Goal: Task Accomplishment & Management: Use online tool/utility

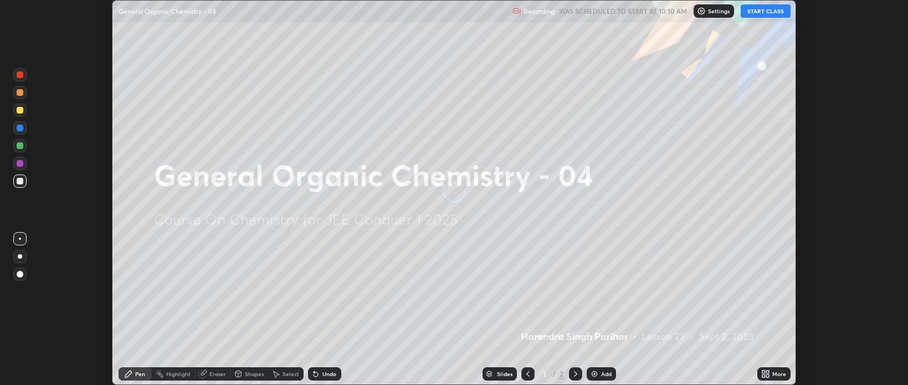
scroll to position [385, 908]
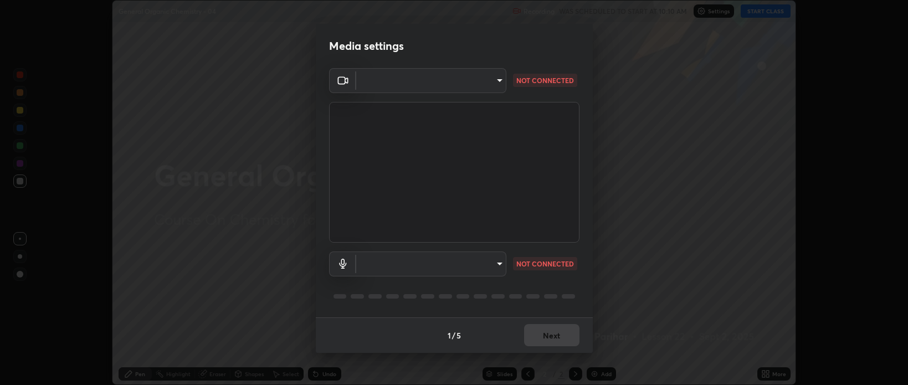
type input "cf47400daed8d5c17d176d3b062392d9492584810e8855202fae9e6f6361dcfa"
type input "default"
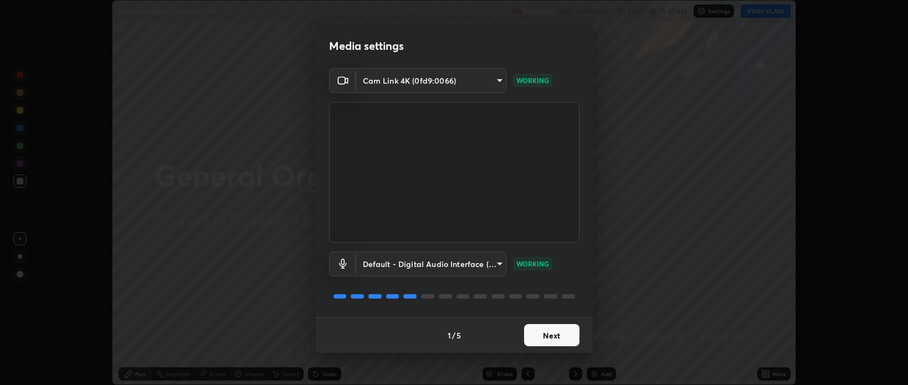
click at [553, 339] on button "Next" at bounding box center [551, 335] width 55 height 22
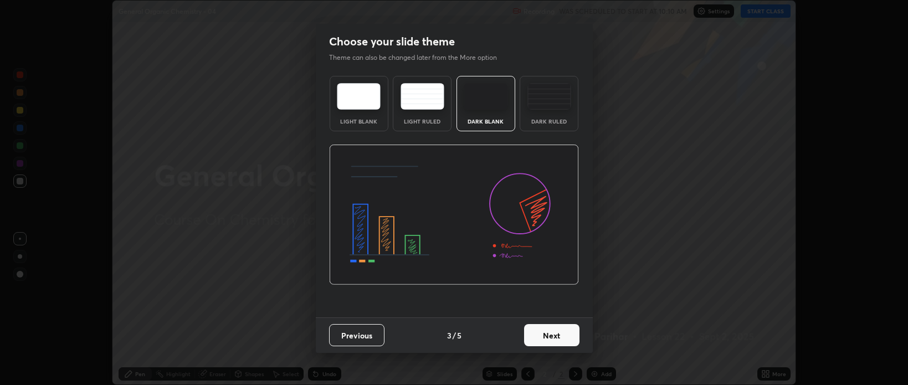
click at [555, 339] on button "Next" at bounding box center [551, 335] width 55 height 22
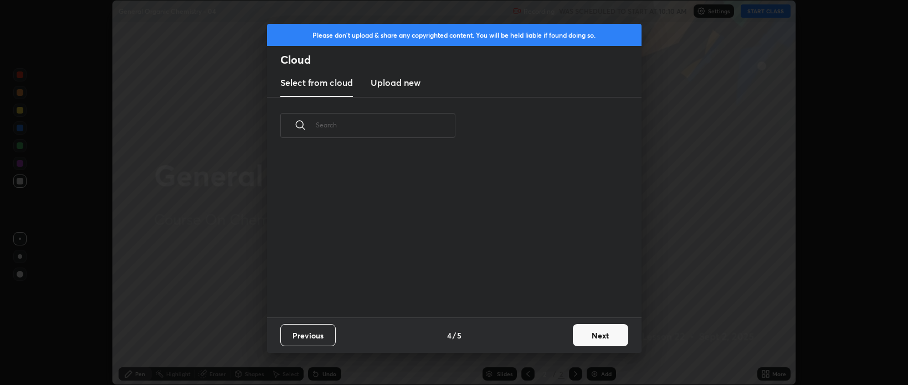
click at [597, 337] on button "Next" at bounding box center [600, 335] width 55 height 22
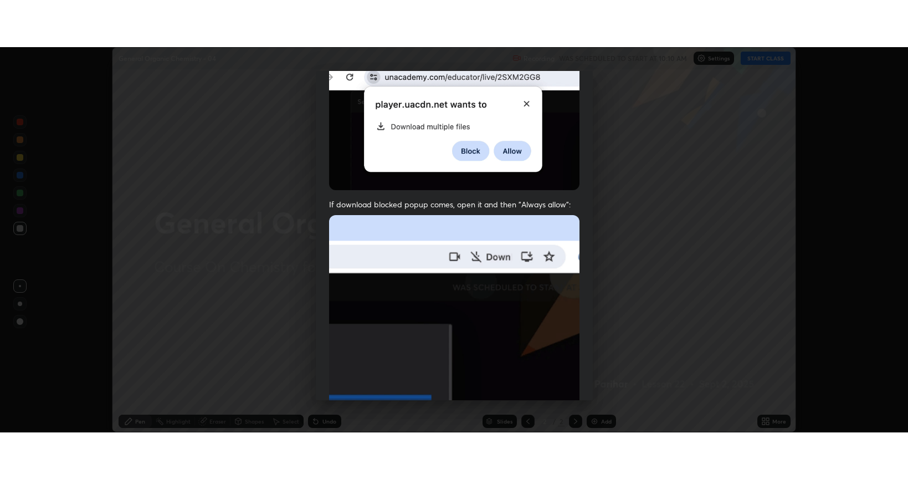
scroll to position [224, 0]
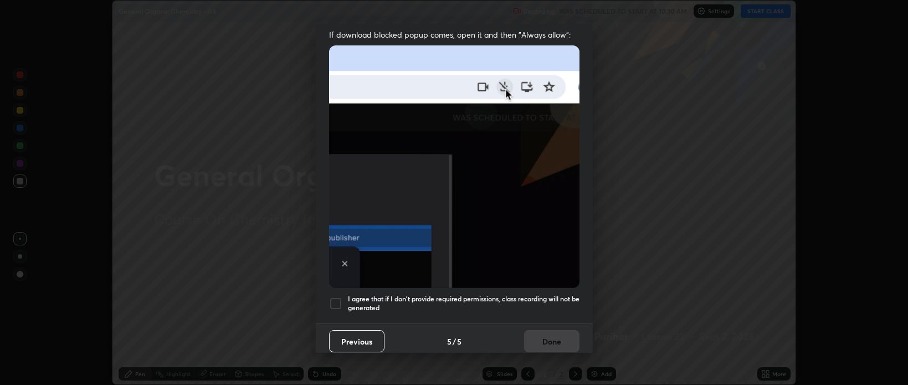
click at [336, 301] on div at bounding box center [335, 303] width 13 height 13
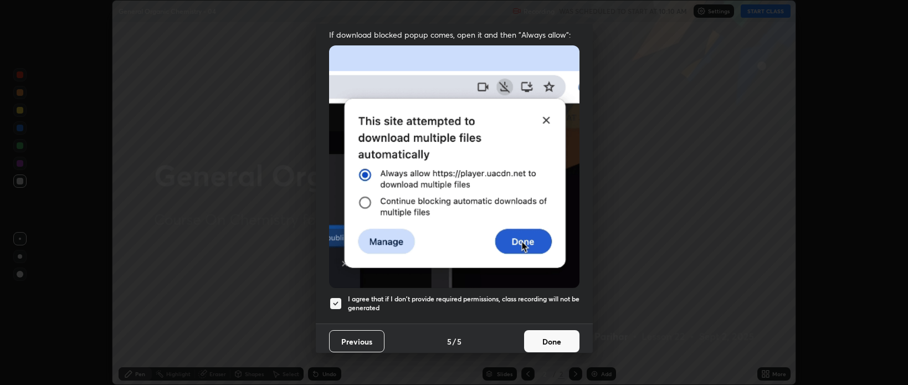
click at [544, 339] on button "Done" at bounding box center [551, 341] width 55 height 22
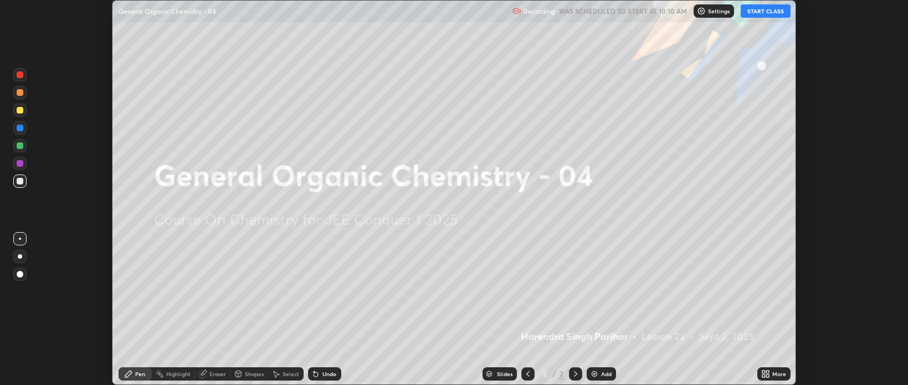
click at [768, 11] on button "START CLASS" at bounding box center [766, 10] width 50 height 13
click at [764, 372] on icon at bounding box center [763, 372] width 3 height 3
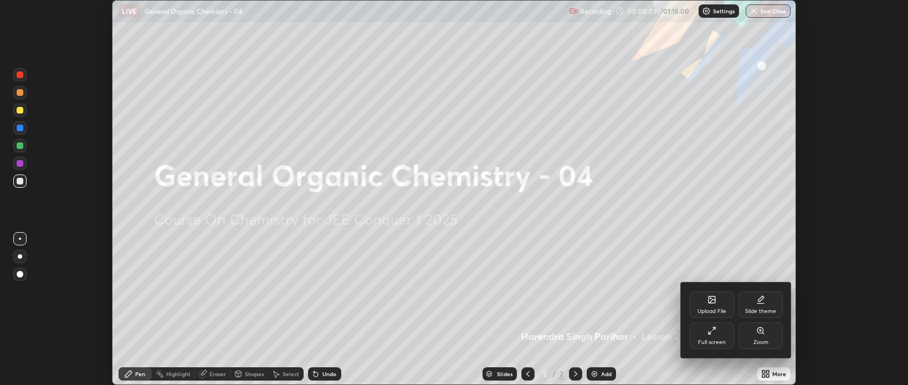
click at [713, 334] on icon at bounding box center [712, 330] width 9 height 9
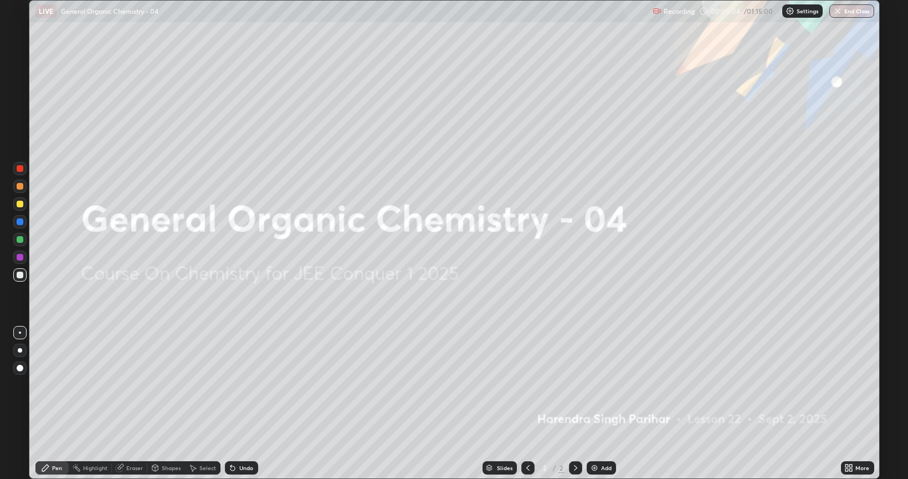
scroll to position [479, 908]
click at [593, 385] on img at bounding box center [594, 467] width 9 height 9
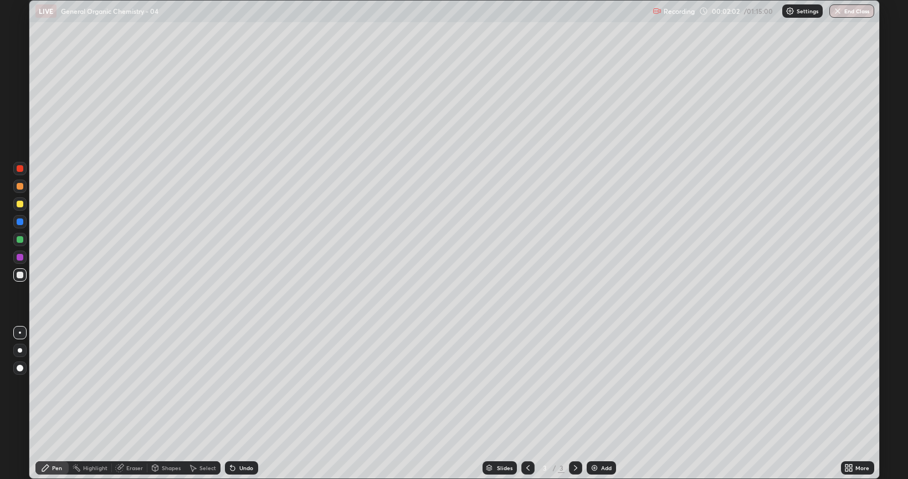
click at [20, 275] on div at bounding box center [20, 275] width 7 height 7
click at [21, 350] on div at bounding box center [20, 350] width 4 height 4
click at [22, 365] on div at bounding box center [19, 367] width 13 height 13
click at [22, 203] on div at bounding box center [20, 204] width 7 height 7
click at [20, 272] on div at bounding box center [20, 275] width 7 height 7
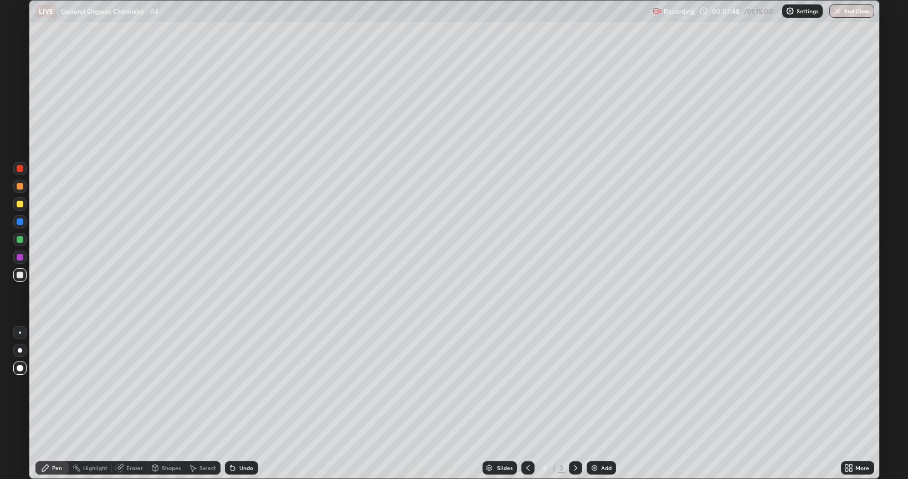
click at [170, 385] on div "Shapes" at bounding box center [171, 468] width 19 height 6
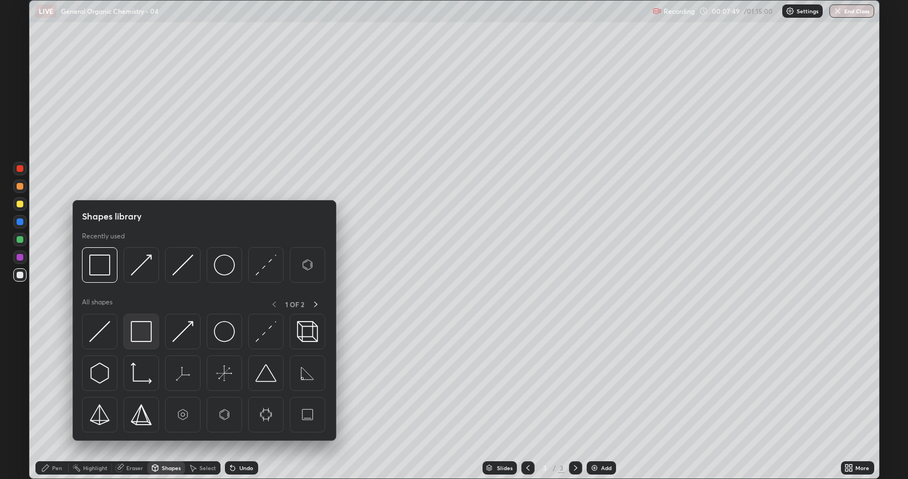
click at [142, 329] on img at bounding box center [141, 331] width 21 height 21
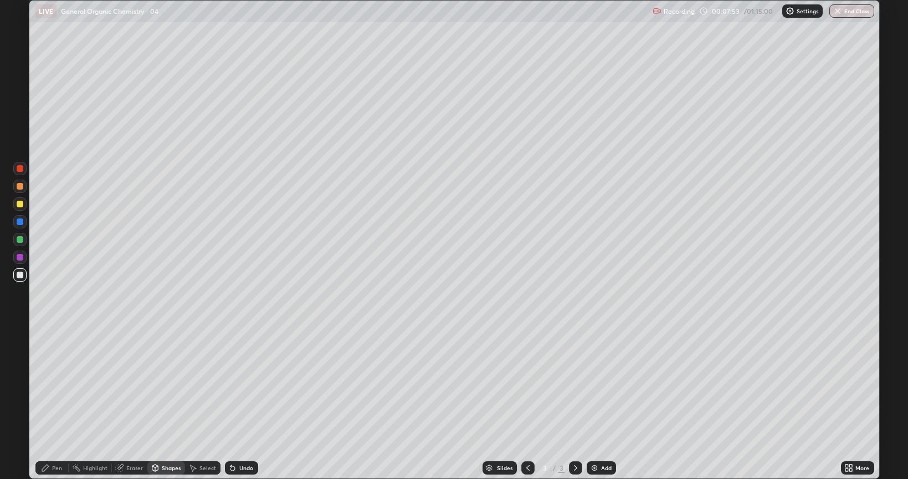
click at [54, 385] on div "Pen" at bounding box center [57, 468] width 10 height 6
click at [16, 240] on div at bounding box center [19, 239] width 13 height 13
click at [21, 205] on div at bounding box center [20, 204] width 7 height 7
click at [593, 385] on img at bounding box center [594, 467] width 9 height 9
click at [18, 274] on div at bounding box center [20, 275] width 7 height 7
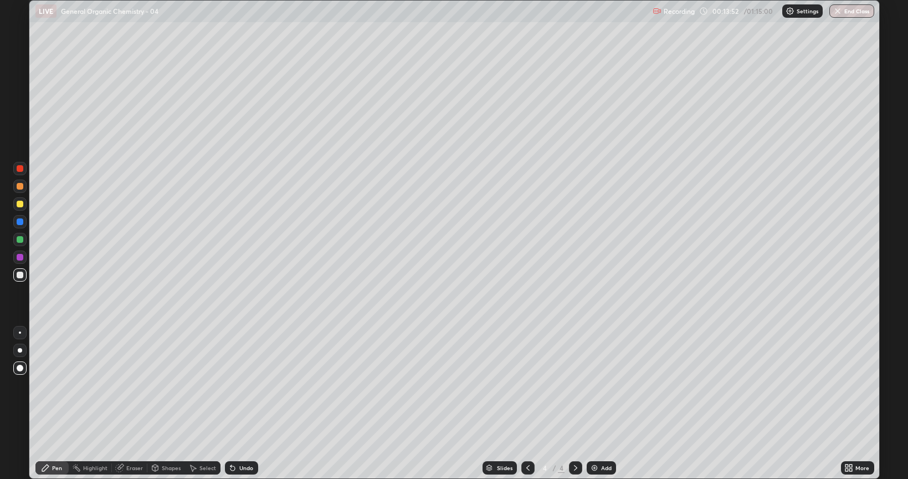
click at [20, 204] on div at bounding box center [20, 204] width 7 height 7
click at [18, 238] on div at bounding box center [20, 239] width 7 height 7
click at [23, 352] on div at bounding box center [19, 350] width 13 height 13
click at [173, 385] on div "Shapes" at bounding box center [171, 468] width 19 height 6
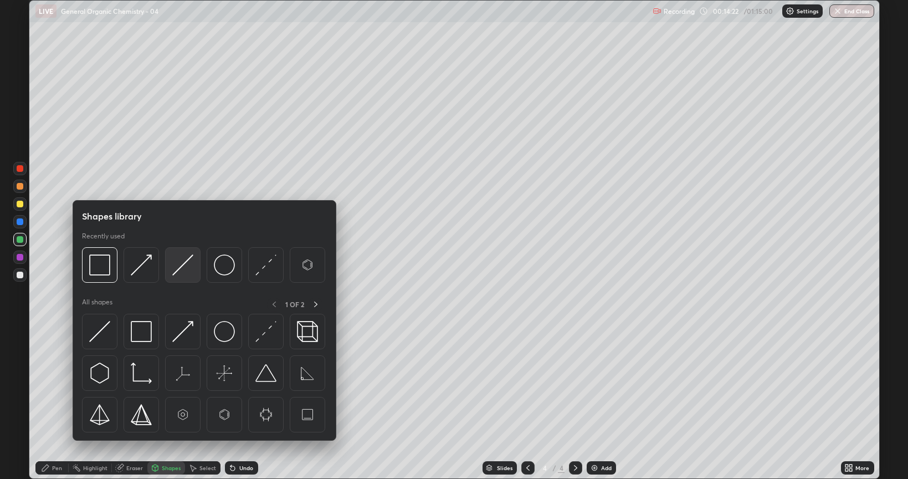
click at [185, 264] on img at bounding box center [182, 264] width 21 height 21
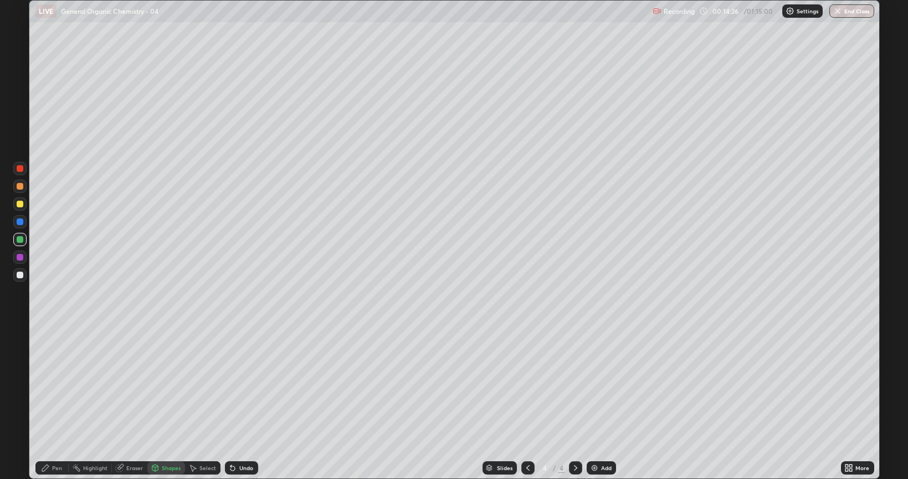
click at [57, 385] on div "Pen" at bounding box center [57, 468] width 10 height 6
click at [19, 187] on div at bounding box center [20, 186] width 7 height 7
click at [19, 241] on div at bounding box center [20, 239] width 7 height 7
click at [233, 385] on icon at bounding box center [233, 468] width 4 height 4
click at [20, 205] on div at bounding box center [20, 204] width 7 height 7
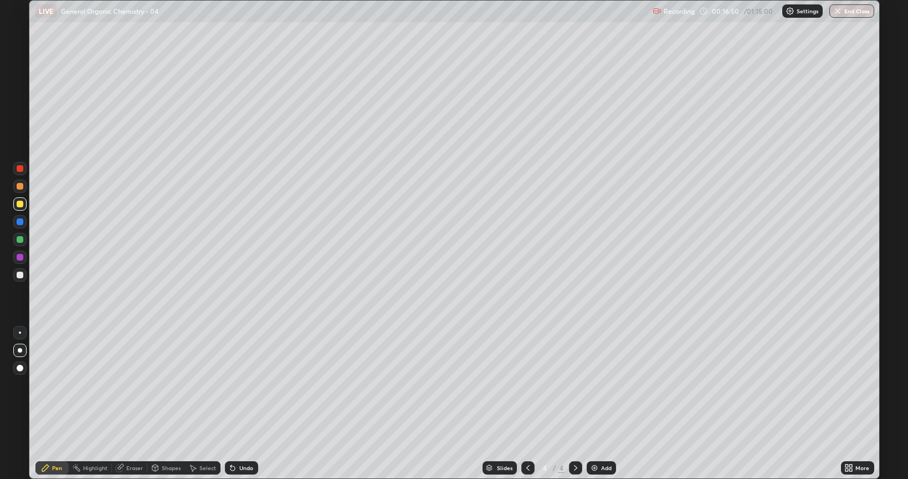
click at [164, 385] on div "Shapes" at bounding box center [171, 468] width 19 height 6
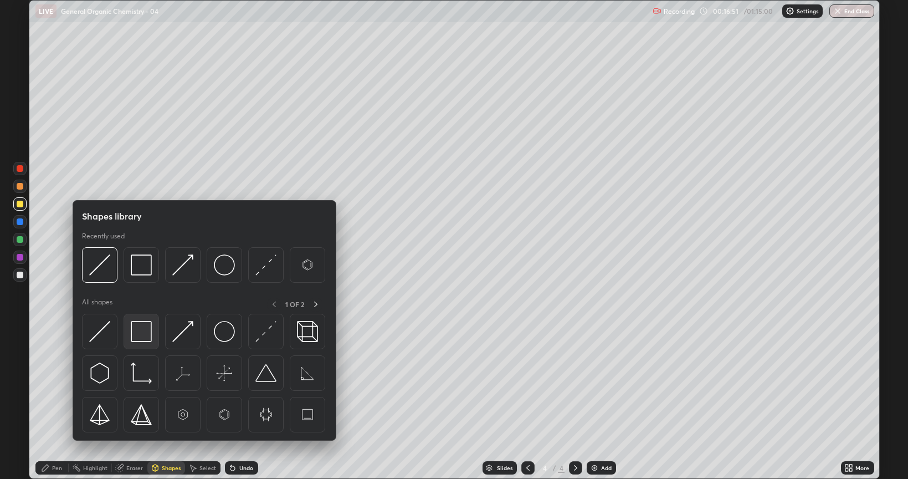
click at [147, 329] on img at bounding box center [141, 331] width 21 height 21
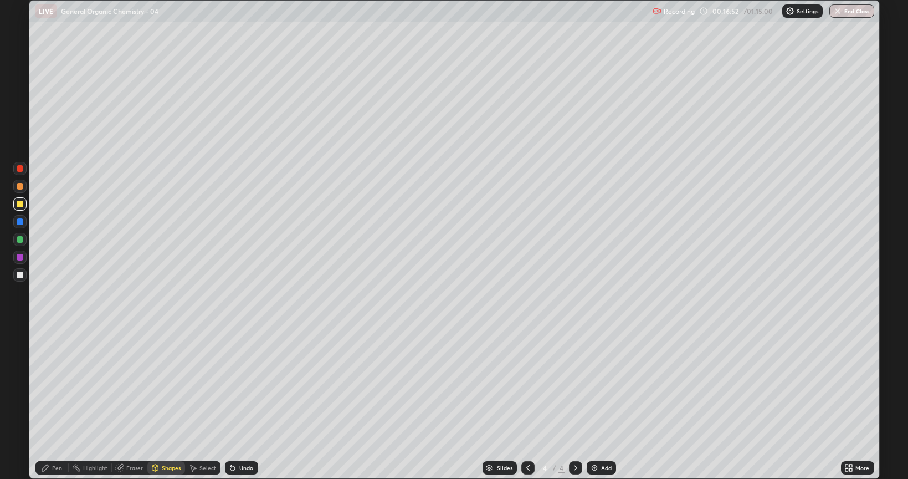
click at [20, 258] on div at bounding box center [20, 257] width 7 height 7
click at [55, 385] on div "Pen" at bounding box center [57, 468] width 10 height 6
click at [22, 203] on div at bounding box center [20, 204] width 7 height 7
click at [167, 385] on div "Shapes" at bounding box center [171, 468] width 19 height 6
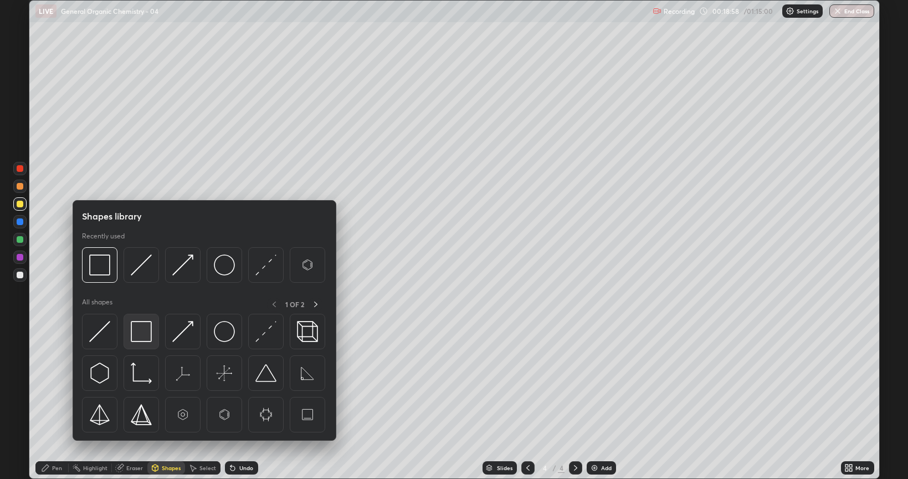
click at [144, 327] on img at bounding box center [141, 331] width 21 height 21
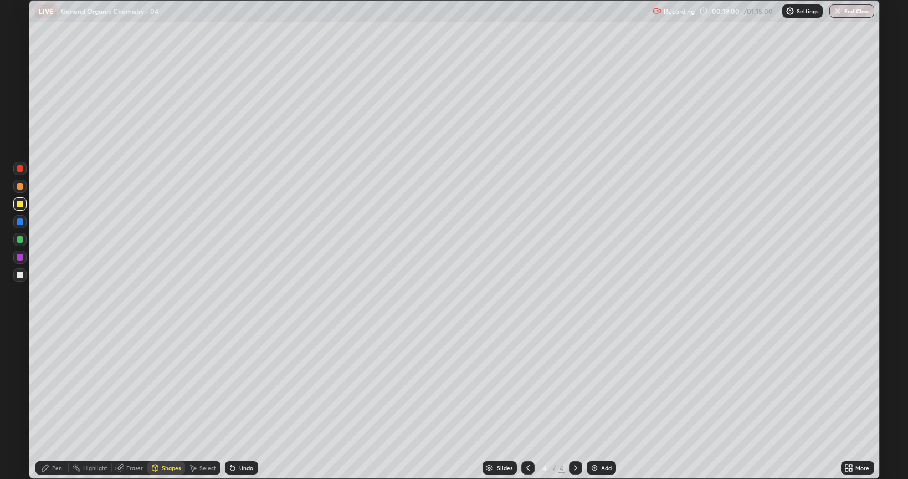
click at [20, 168] on div at bounding box center [20, 168] width 7 height 7
click at [52, 385] on div "Pen" at bounding box center [51, 467] width 33 height 13
click at [21, 273] on div at bounding box center [20, 275] width 7 height 7
click at [21, 239] on div at bounding box center [20, 239] width 7 height 7
click at [19, 187] on div at bounding box center [20, 186] width 7 height 7
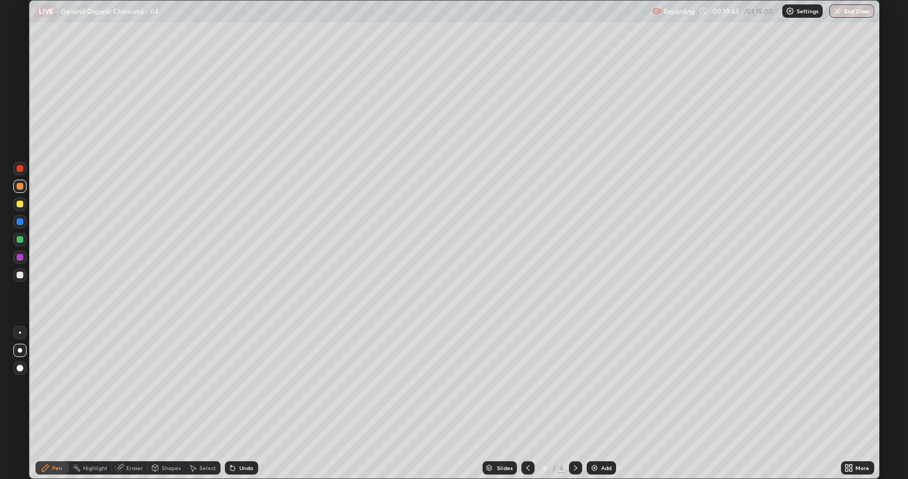
click at [19, 203] on div at bounding box center [20, 204] width 7 height 7
click at [167, 385] on div "Shapes" at bounding box center [171, 468] width 19 height 6
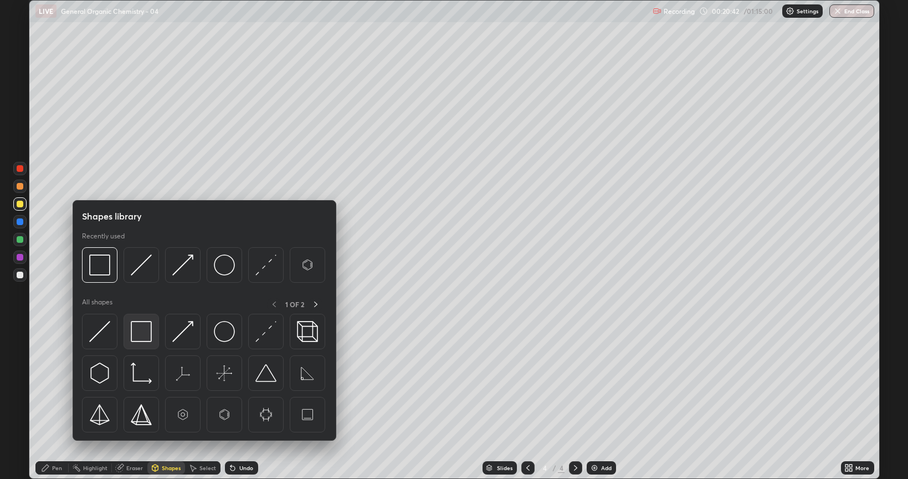
click at [142, 332] on img at bounding box center [141, 331] width 21 height 21
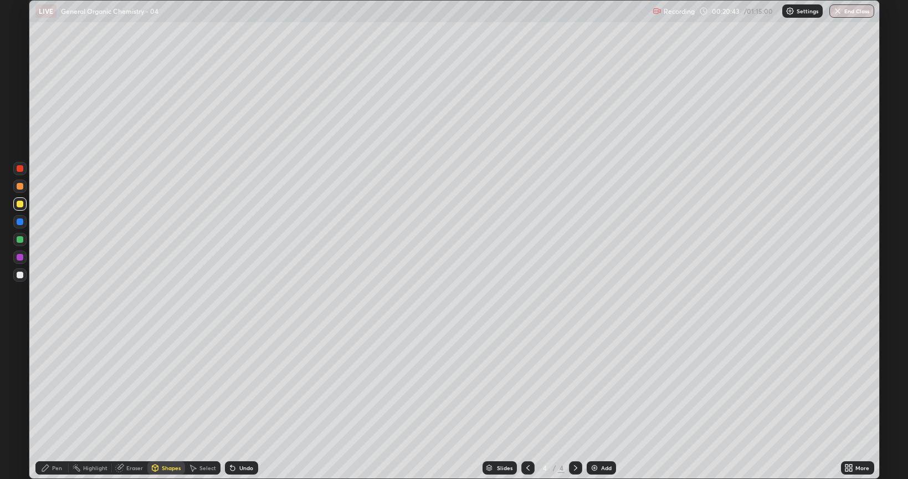
click at [17, 222] on div at bounding box center [20, 221] width 7 height 7
click at [233, 385] on icon at bounding box center [233, 468] width 4 height 4
click at [163, 385] on div "Shapes" at bounding box center [171, 468] width 19 height 6
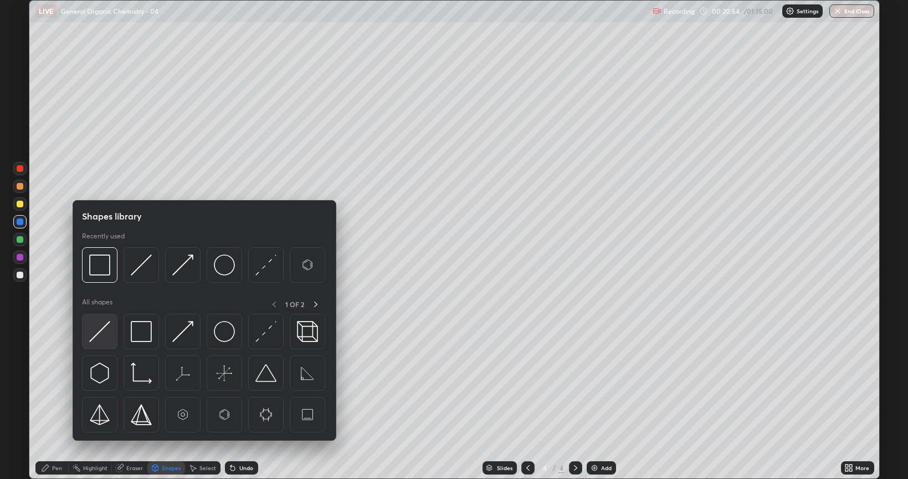
click at [101, 329] on img at bounding box center [99, 331] width 21 height 21
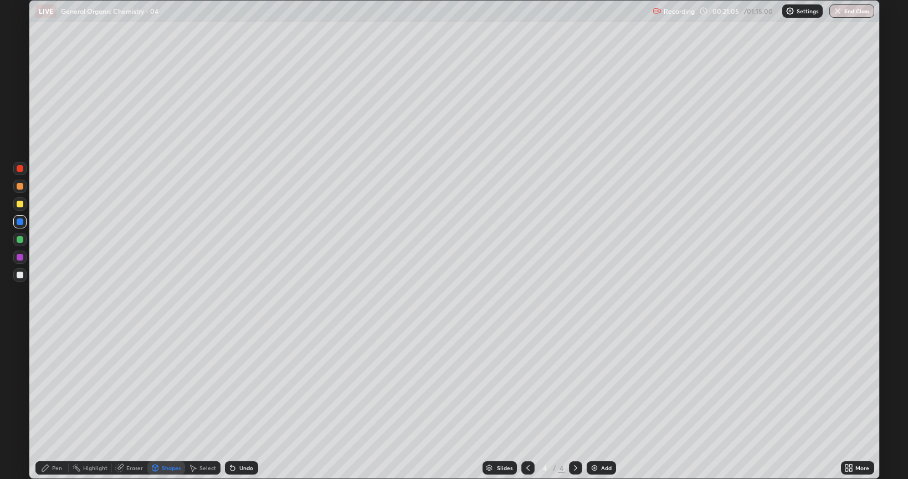
click at [19, 182] on div at bounding box center [19, 186] width 13 height 13
click at [55, 385] on div "Pen" at bounding box center [57, 468] width 10 height 6
click at [19, 188] on div at bounding box center [20, 186] width 7 height 7
click at [168, 385] on div "Shapes" at bounding box center [171, 468] width 19 height 6
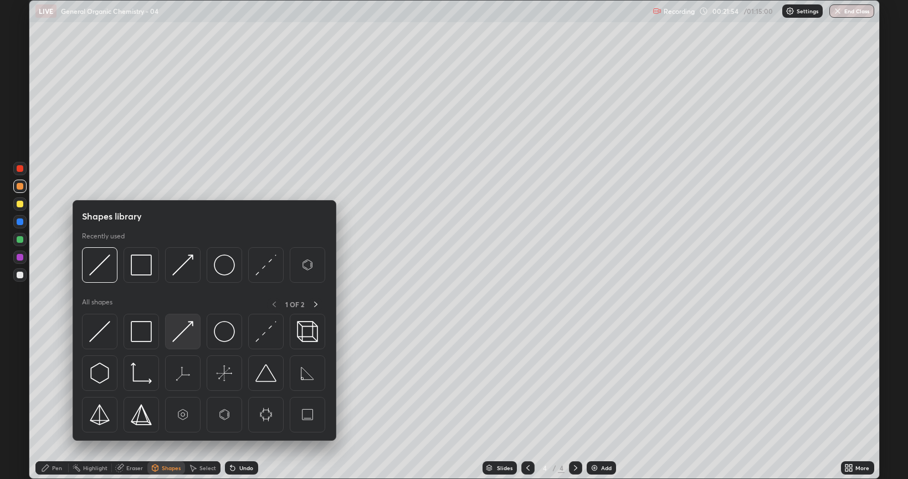
click at [180, 331] on img at bounding box center [182, 331] width 21 height 21
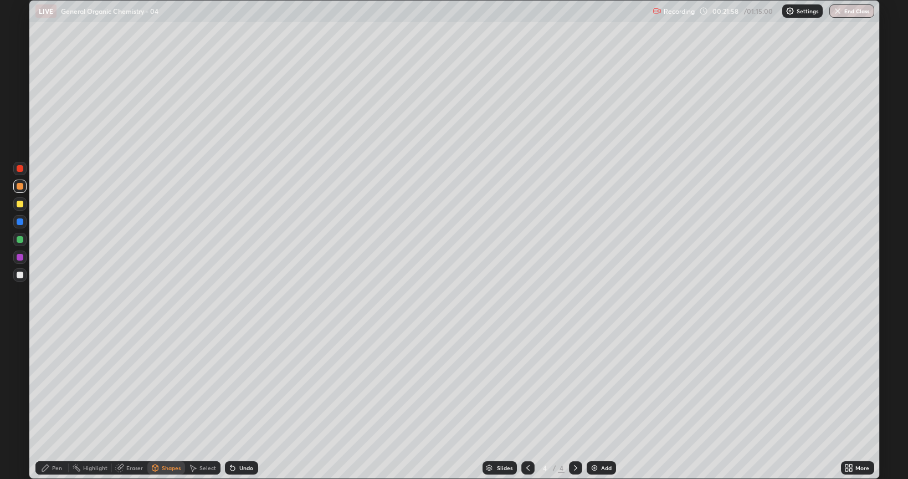
click at [19, 258] on div at bounding box center [20, 257] width 7 height 7
click at [55, 385] on div "Pen" at bounding box center [57, 468] width 10 height 6
click at [165, 385] on div "Shapes" at bounding box center [171, 468] width 19 height 6
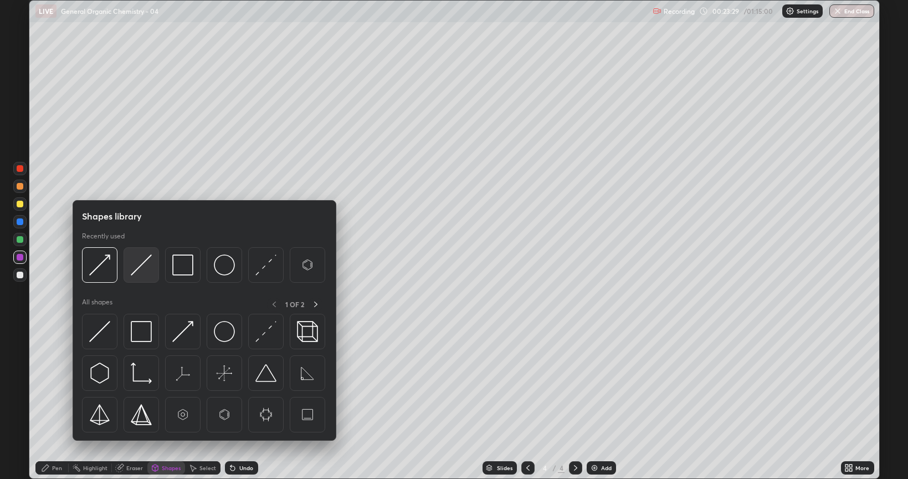
click at [137, 267] on img at bounding box center [141, 264] width 21 height 21
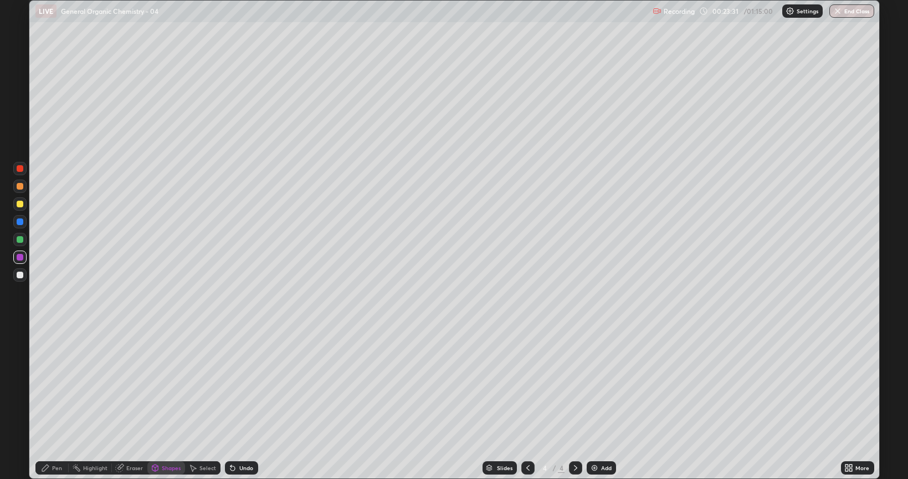
click at [18, 183] on div at bounding box center [20, 186] width 7 height 7
click at [19, 256] on div at bounding box center [20, 257] width 7 height 7
click at [62, 385] on div "Pen" at bounding box center [51, 467] width 33 height 13
click at [17, 182] on div at bounding box center [19, 186] width 13 height 13
click at [19, 237] on div at bounding box center [20, 239] width 7 height 7
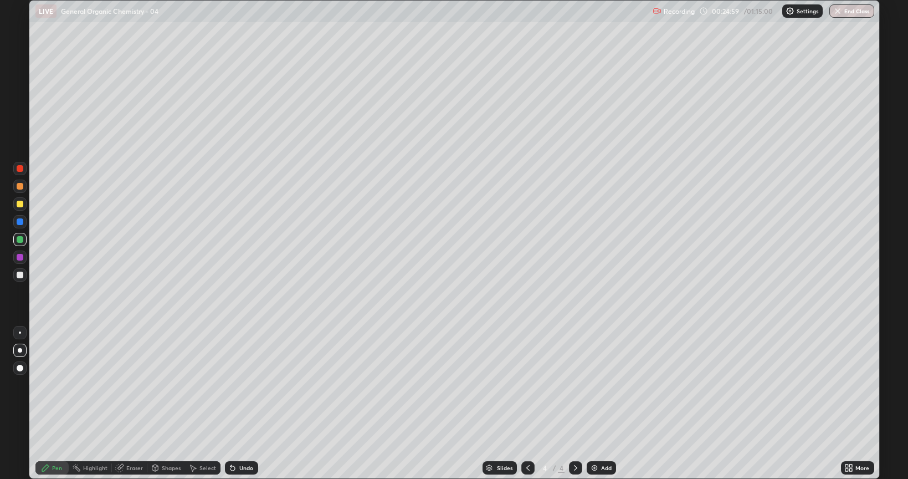
click at [16, 274] on div at bounding box center [19, 274] width 13 height 13
click at [22, 222] on div at bounding box center [20, 221] width 7 height 7
click at [21, 274] on div at bounding box center [20, 275] width 7 height 7
click at [21, 203] on div at bounding box center [20, 204] width 7 height 7
click at [22, 187] on div at bounding box center [20, 186] width 7 height 7
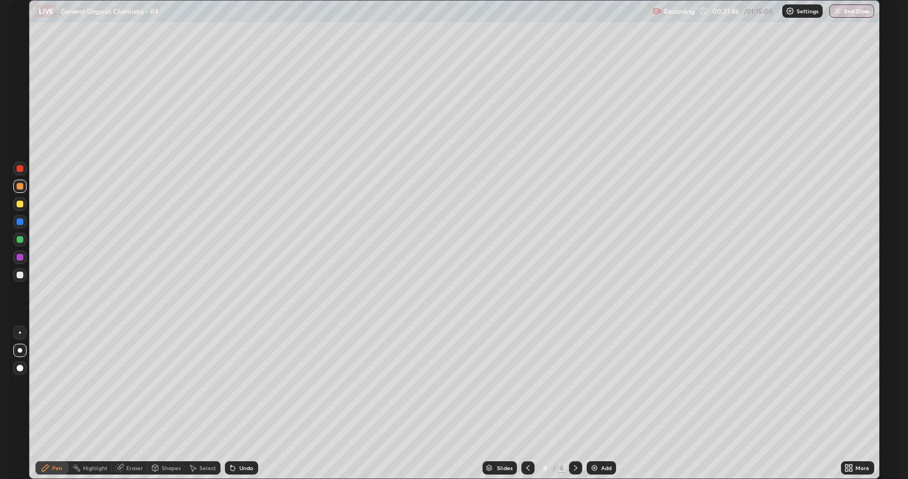
click at [525, 385] on icon at bounding box center [528, 467] width 9 height 9
click at [574, 385] on icon at bounding box center [575, 467] width 9 height 9
click at [19, 240] on div at bounding box center [20, 239] width 7 height 7
click at [167, 385] on div "Shapes" at bounding box center [166, 467] width 38 height 13
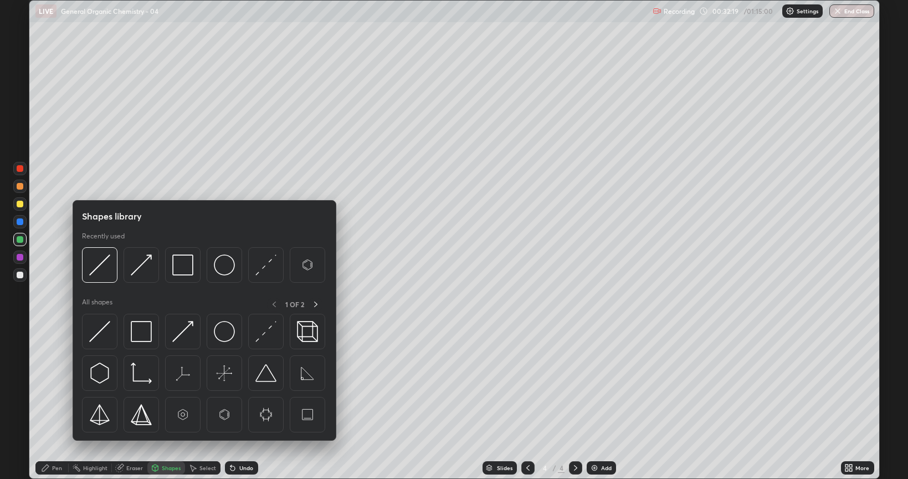
click at [22, 166] on div at bounding box center [20, 168] width 7 height 7
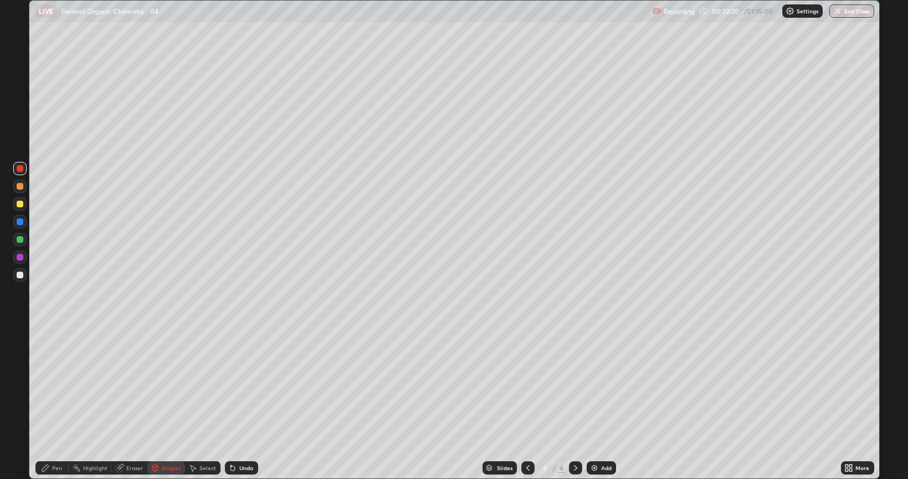
click at [166, 385] on div "Shapes" at bounding box center [171, 468] width 19 height 6
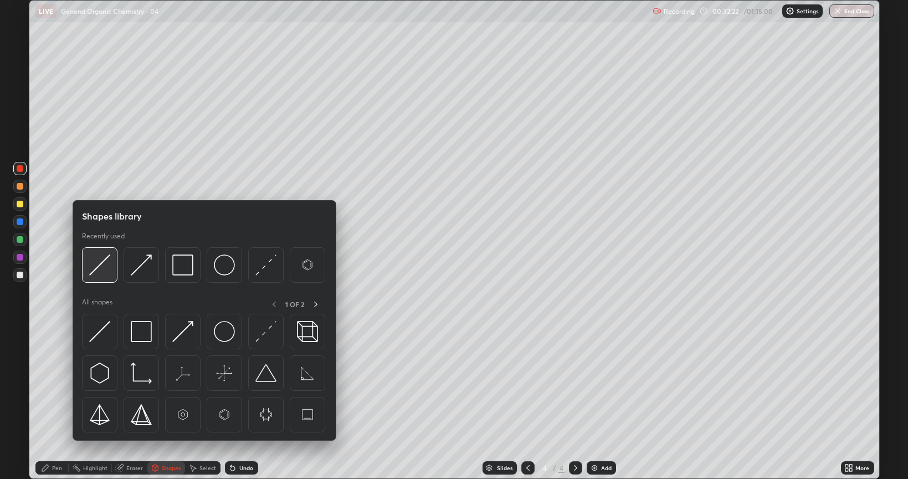
click at [104, 262] on img at bounding box center [99, 264] width 21 height 21
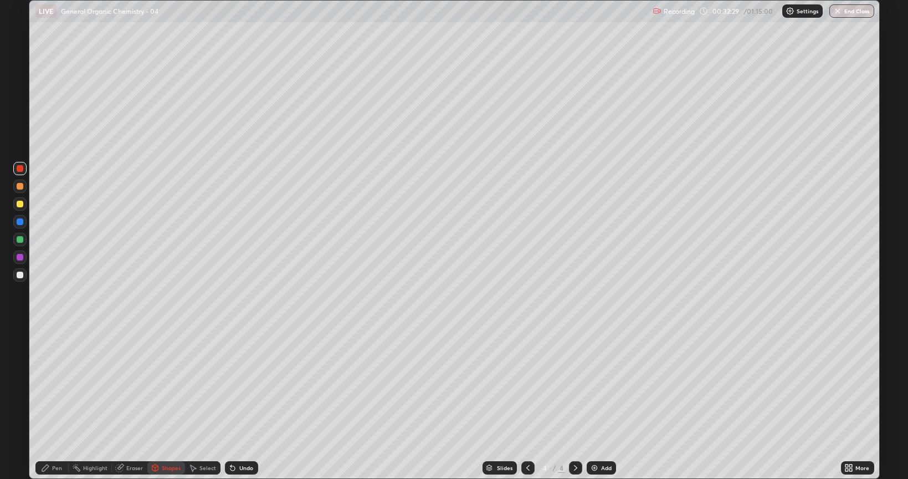
click at [234, 385] on icon at bounding box center [232, 467] width 9 height 9
click at [231, 385] on icon at bounding box center [233, 468] width 4 height 4
click at [222, 385] on div "Undo" at bounding box center [240, 468] width 38 height 22
click at [231, 385] on icon at bounding box center [233, 468] width 4 height 4
click at [18, 259] on div at bounding box center [20, 257] width 7 height 7
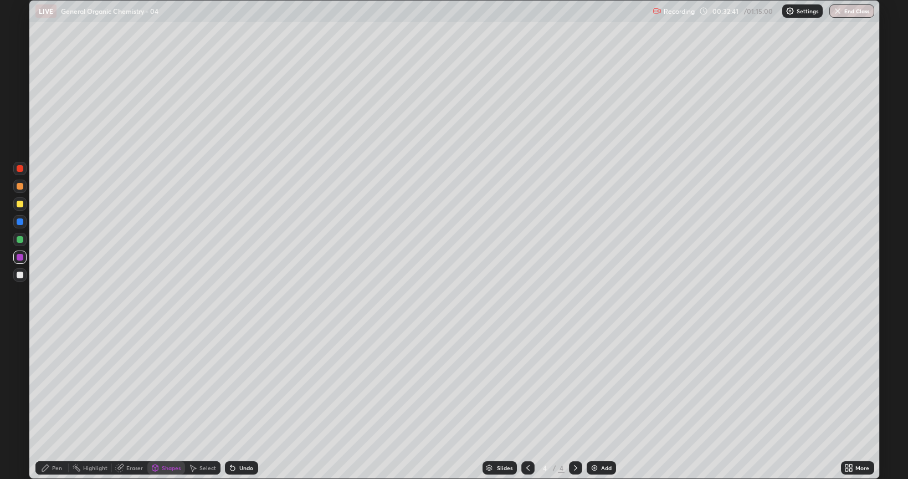
click at [57, 385] on div "Pen" at bounding box center [57, 468] width 10 height 6
click at [594, 385] on img at bounding box center [594, 467] width 9 height 9
click at [21, 363] on div at bounding box center [19, 367] width 13 height 13
click at [18, 273] on div at bounding box center [20, 275] width 7 height 7
click at [19, 204] on div at bounding box center [20, 204] width 7 height 7
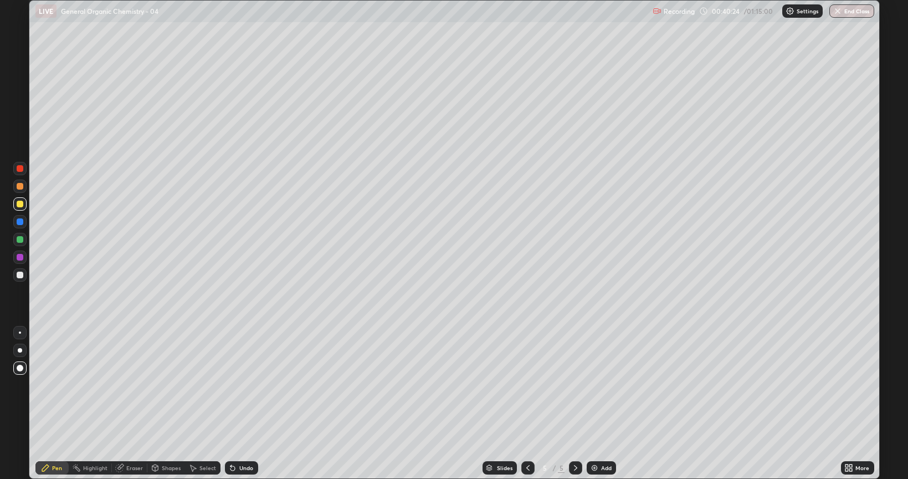
click at [19, 259] on div at bounding box center [20, 257] width 7 height 7
click at [20, 275] on div at bounding box center [20, 275] width 7 height 7
click at [19, 186] on div at bounding box center [20, 186] width 7 height 7
click at [18, 238] on div at bounding box center [20, 239] width 7 height 7
click at [18, 257] on div at bounding box center [20, 257] width 7 height 7
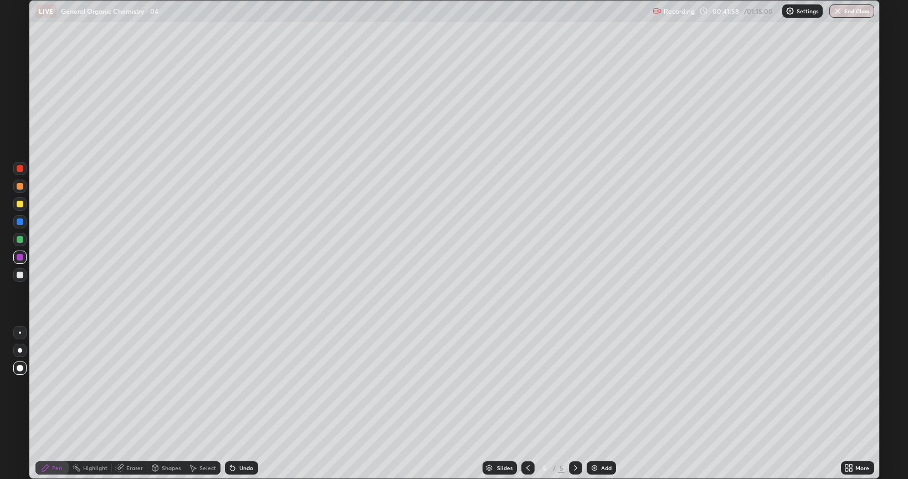
click at [20, 220] on div at bounding box center [20, 221] width 7 height 7
click at [18, 238] on div at bounding box center [20, 239] width 7 height 7
click at [18, 221] on div at bounding box center [20, 221] width 7 height 7
click at [17, 239] on div at bounding box center [20, 239] width 7 height 7
click at [13, 263] on div at bounding box center [19, 257] width 13 height 18
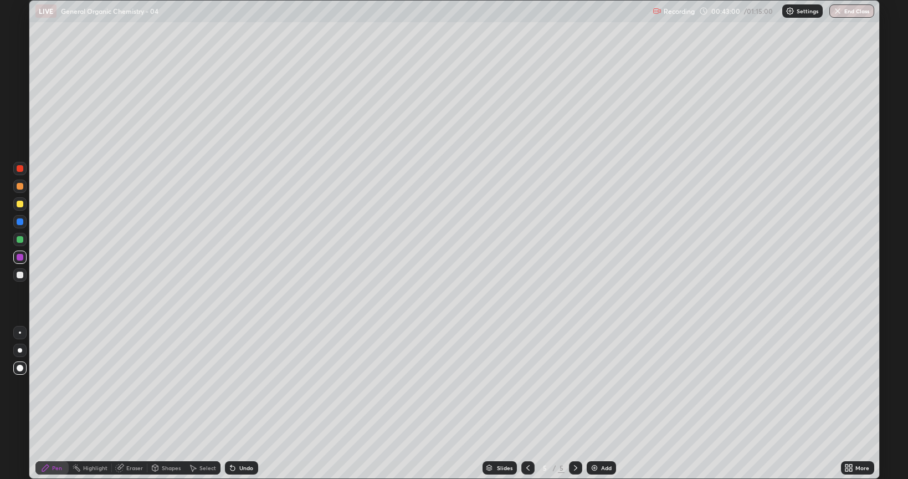
click at [19, 185] on div at bounding box center [20, 186] width 7 height 7
click at [21, 168] on div at bounding box center [20, 168] width 7 height 7
click at [17, 349] on div at bounding box center [19, 350] width 13 height 13
click at [592, 385] on img at bounding box center [594, 467] width 9 height 9
click at [18, 275] on div at bounding box center [20, 275] width 7 height 7
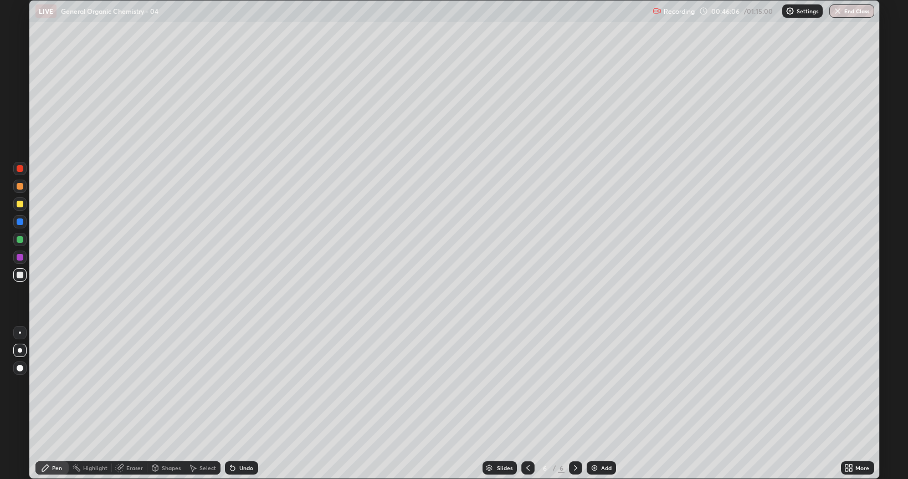
click at [18, 366] on div at bounding box center [20, 368] width 7 height 7
click at [19, 204] on div at bounding box center [20, 204] width 7 height 7
click at [166, 385] on div "Shapes" at bounding box center [171, 468] width 19 height 6
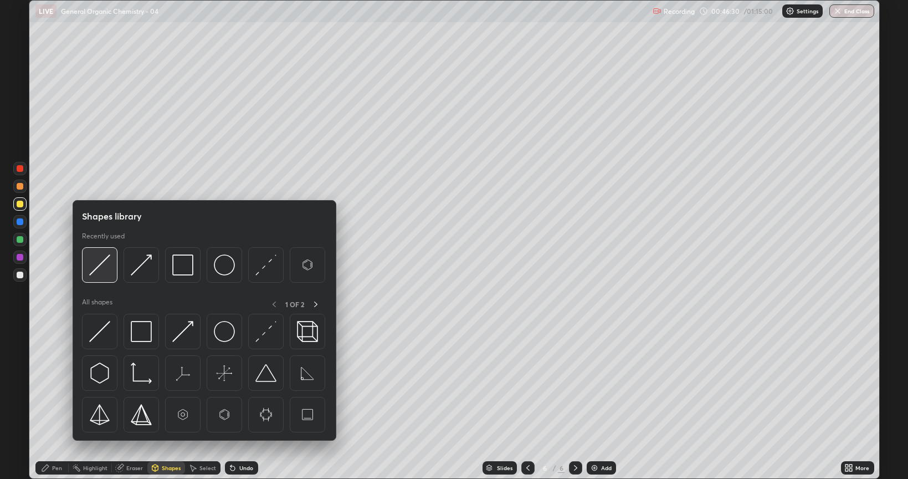
click at [101, 261] on img at bounding box center [99, 264] width 21 height 21
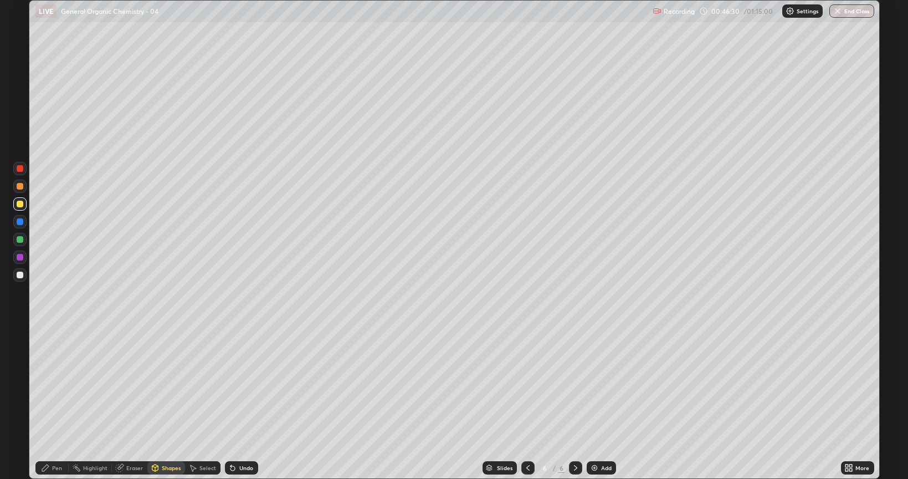
click at [19, 223] on div at bounding box center [20, 221] width 7 height 7
click at [19, 257] on div at bounding box center [20, 257] width 7 height 7
click at [231, 385] on icon at bounding box center [233, 468] width 4 height 4
click at [18, 206] on div at bounding box center [20, 204] width 7 height 7
click at [228, 385] on icon at bounding box center [232, 467] width 9 height 9
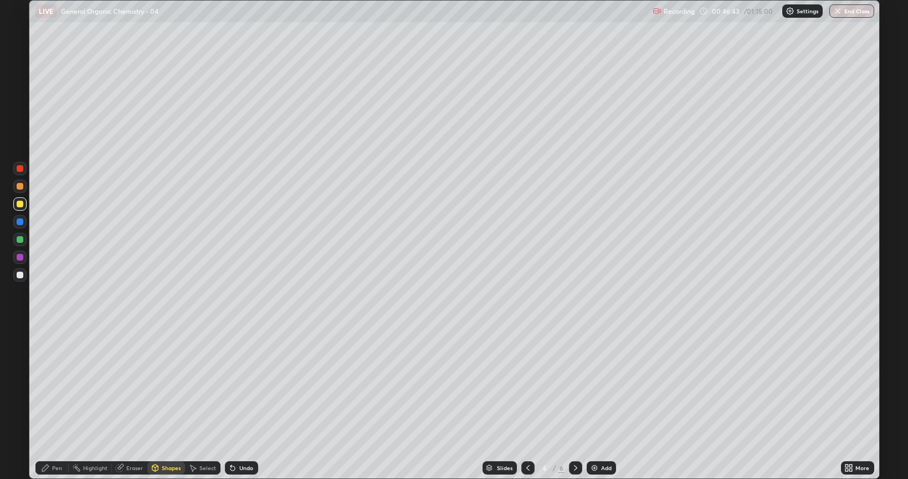
click at [60, 385] on div "Pen" at bounding box center [57, 468] width 10 height 6
click at [19, 239] on div at bounding box center [20, 239] width 7 height 7
click at [19, 205] on div at bounding box center [20, 204] width 7 height 7
click at [232, 385] on icon at bounding box center [232, 467] width 9 height 9
click at [18, 185] on div at bounding box center [20, 186] width 7 height 7
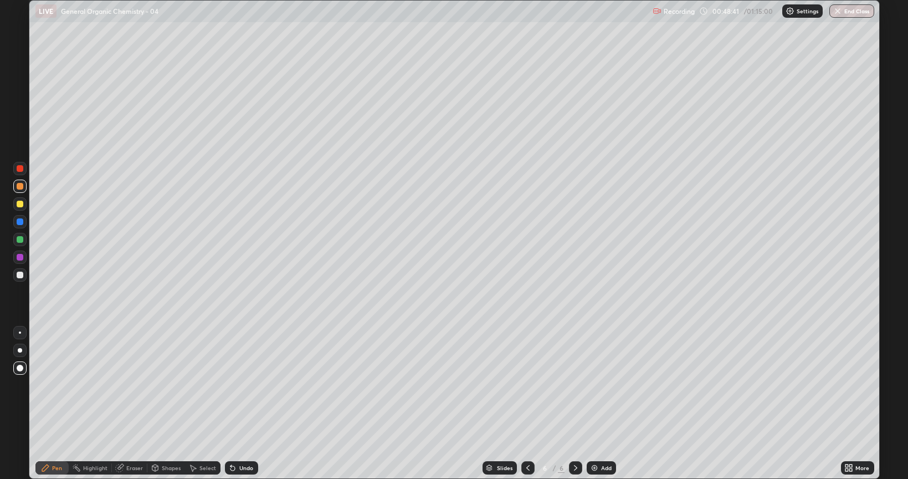
click at [20, 168] on div at bounding box center [20, 168] width 7 height 7
click at [20, 169] on div at bounding box center [20, 168] width 7 height 7
click at [163, 385] on div "Shapes" at bounding box center [171, 468] width 19 height 6
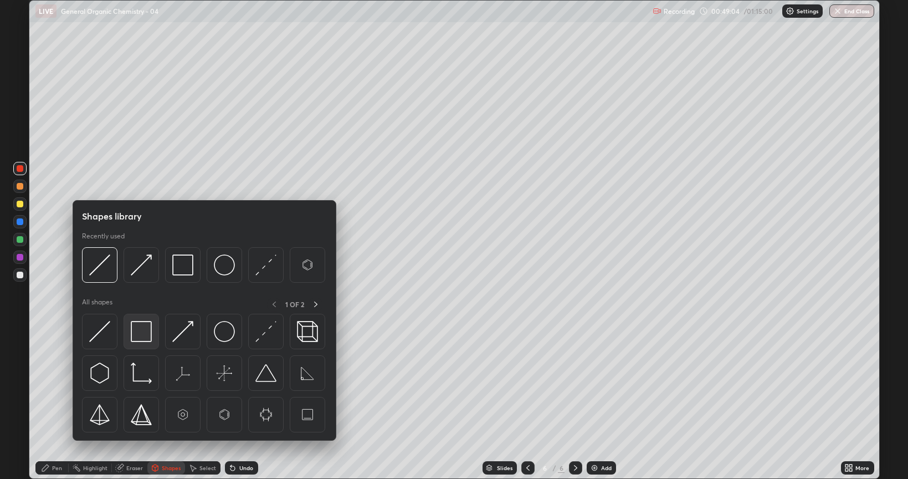
click at [144, 330] on img at bounding box center [141, 331] width 21 height 21
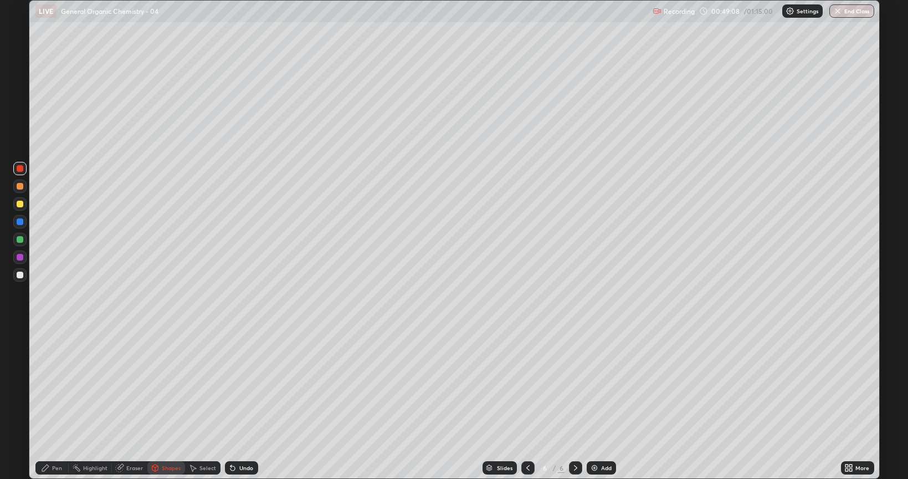
click at [167, 385] on div "Shapes" at bounding box center [171, 468] width 19 height 6
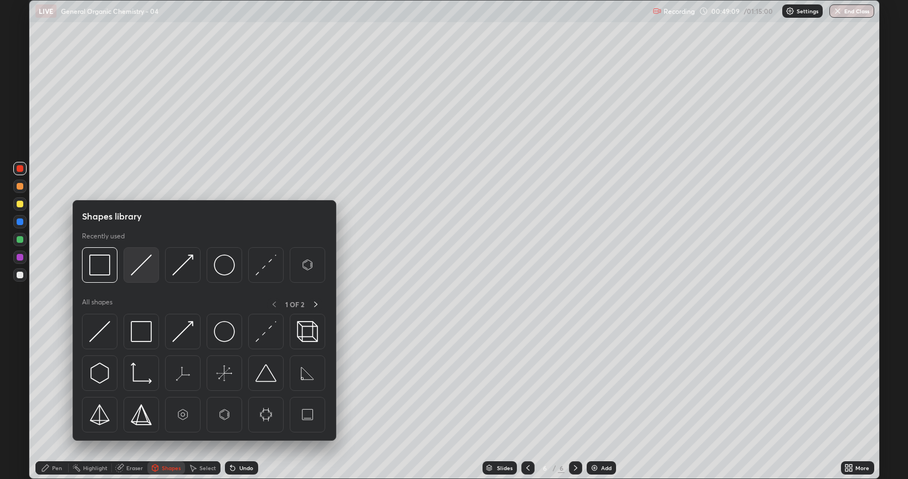
click at [142, 260] on img at bounding box center [141, 264] width 21 height 21
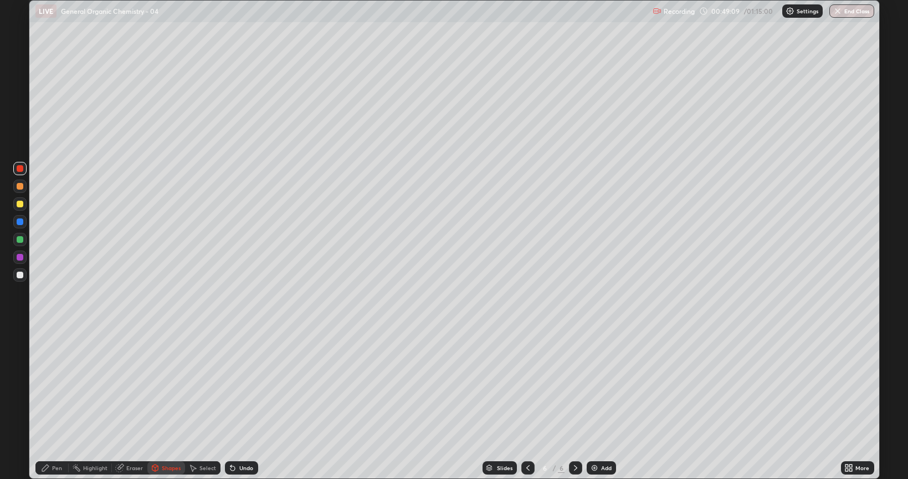
click at [20, 258] on div at bounding box center [20, 257] width 7 height 7
click at [54, 385] on div "Pen" at bounding box center [57, 468] width 10 height 6
click at [18, 239] on div at bounding box center [20, 239] width 7 height 7
click at [21, 258] on div at bounding box center [20, 257] width 7 height 7
click at [594, 385] on img at bounding box center [594, 467] width 9 height 9
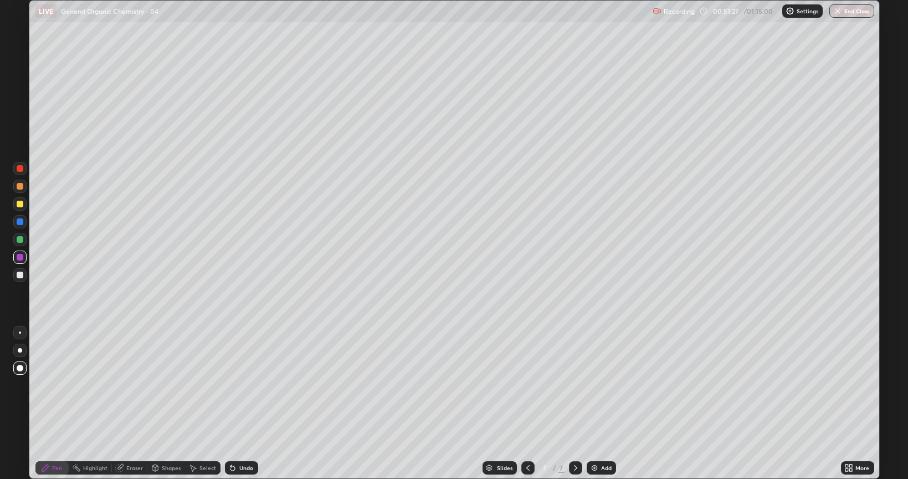
click at [21, 275] on div at bounding box center [20, 275] width 7 height 7
click at [20, 189] on div at bounding box center [20, 186] width 7 height 7
click at [18, 239] on div at bounding box center [20, 239] width 7 height 7
click at [20, 270] on div at bounding box center [19, 274] width 13 height 13
click at [590, 385] on img at bounding box center [594, 467] width 9 height 9
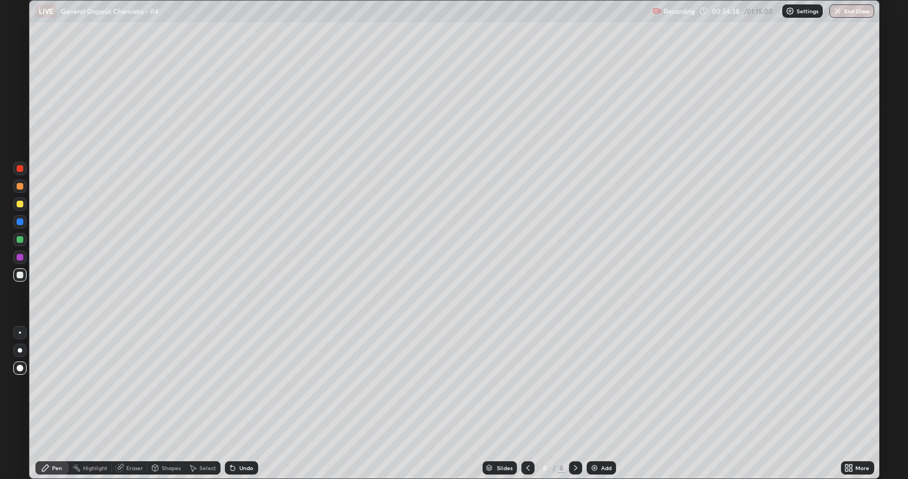
click at [19, 275] on div at bounding box center [20, 275] width 7 height 7
click at [21, 204] on div at bounding box center [20, 204] width 7 height 7
click at [169, 385] on div "Shapes" at bounding box center [171, 468] width 19 height 6
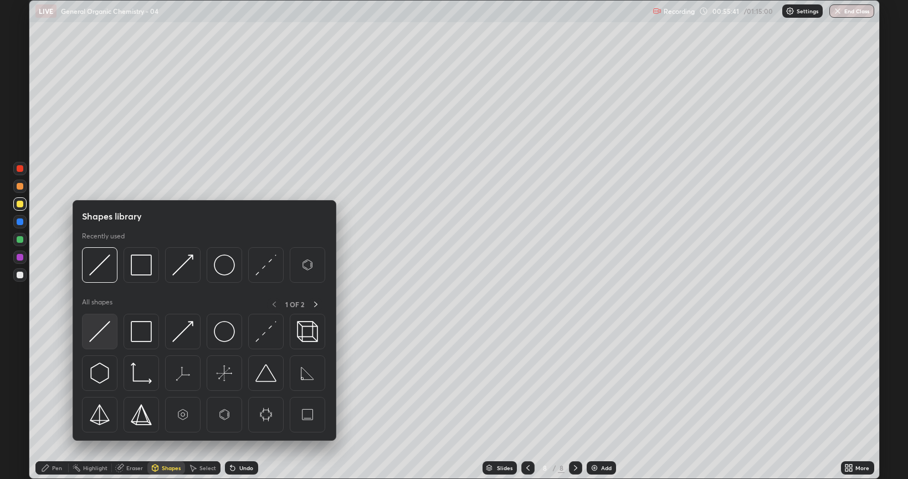
click at [106, 326] on img at bounding box center [99, 331] width 21 height 21
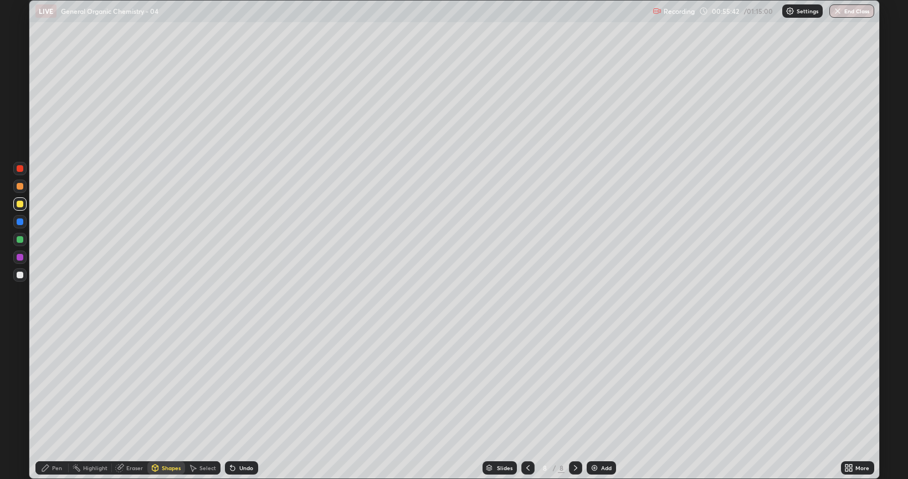
click at [19, 240] on div at bounding box center [20, 239] width 7 height 7
click at [58, 385] on div "Pen" at bounding box center [57, 468] width 10 height 6
click at [19, 240] on div at bounding box center [20, 239] width 7 height 7
click at [593, 385] on img at bounding box center [594, 467] width 9 height 9
click at [22, 272] on div at bounding box center [20, 275] width 7 height 7
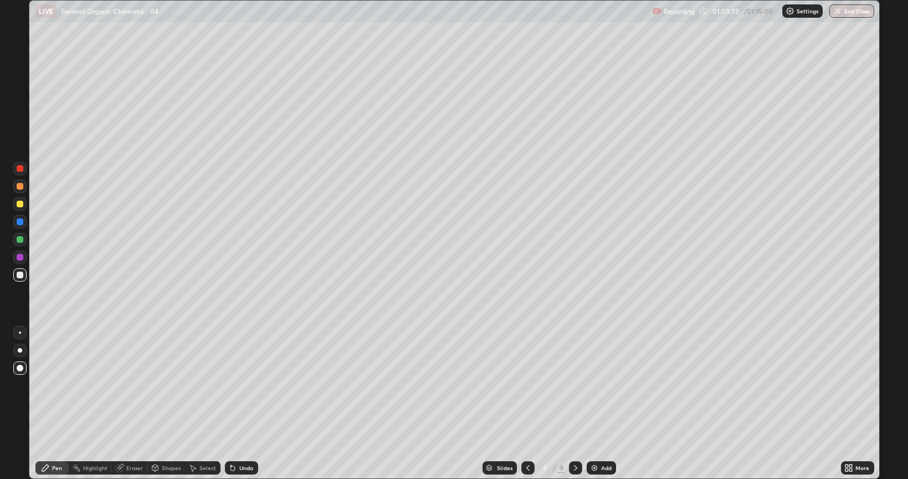
click at [527, 385] on icon at bounding box center [528, 467] width 9 height 9
click at [532, 385] on div at bounding box center [527, 467] width 13 height 13
click at [573, 385] on icon at bounding box center [575, 467] width 9 height 9
click at [21, 275] on div at bounding box center [20, 275] width 7 height 7
click at [19, 346] on div at bounding box center [19, 350] width 13 height 13
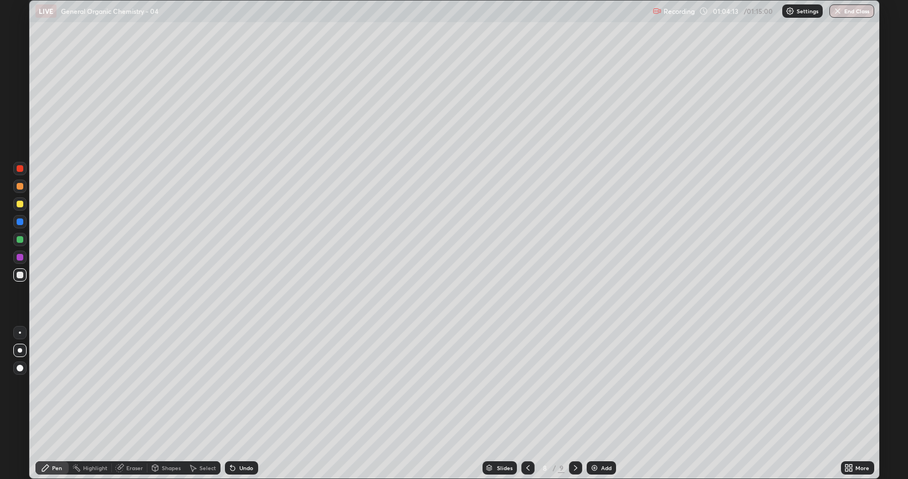
click at [22, 240] on div at bounding box center [20, 239] width 7 height 7
click at [22, 205] on div at bounding box center [20, 204] width 7 height 7
click at [17, 186] on div at bounding box center [20, 186] width 7 height 7
click at [17, 237] on div at bounding box center [20, 239] width 7 height 7
click at [17, 275] on div at bounding box center [20, 275] width 7 height 7
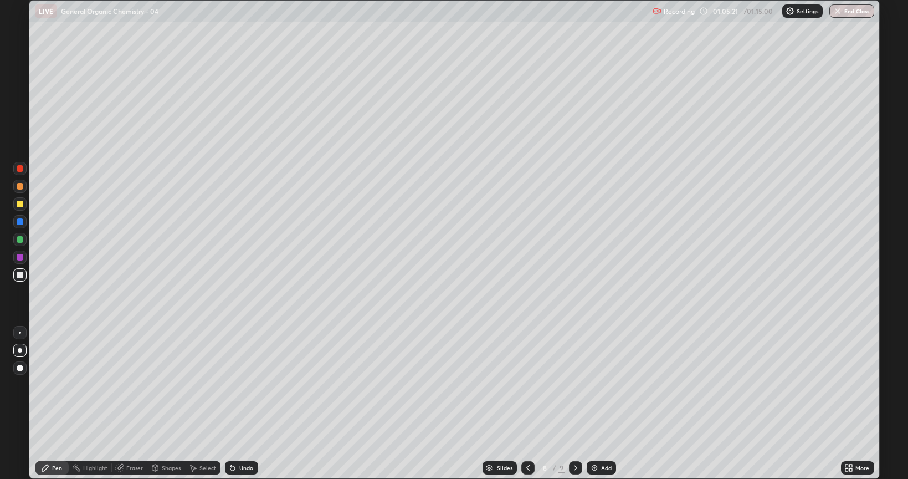
click at [19, 240] on div at bounding box center [20, 239] width 7 height 7
click at [171, 385] on div "Shapes" at bounding box center [171, 468] width 19 height 6
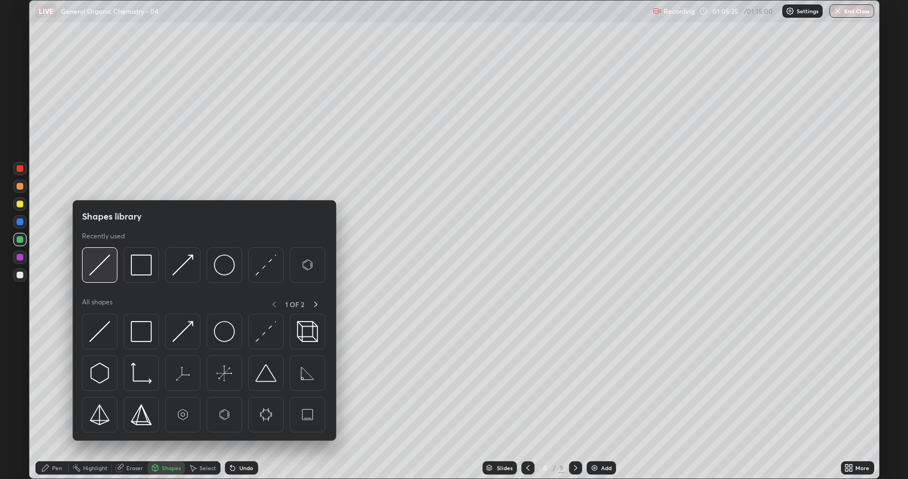
click at [95, 262] on img at bounding box center [99, 264] width 21 height 21
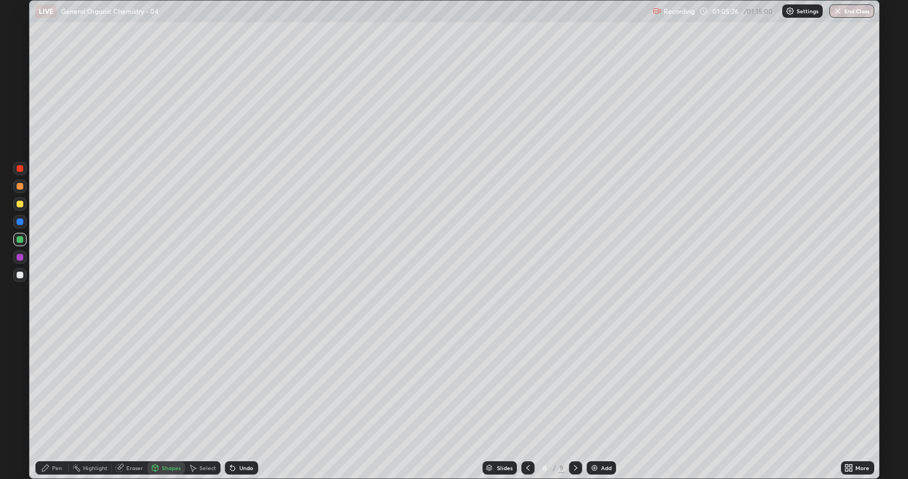
click at [19, 168] on div at bounding box center [20, 168] width 7 height 7
click at [58, 385] on div "Pen" at bounding box center [51, 467] width 33 height 13
click at [20, 202] on div at bounding box center [20, 204] width 7 height 7
click at [25, 270] on div at bounding box center [19, 274] width 13 height 13
click at [19, 189] on div at bounding box center [20, 186] width 7 height 7
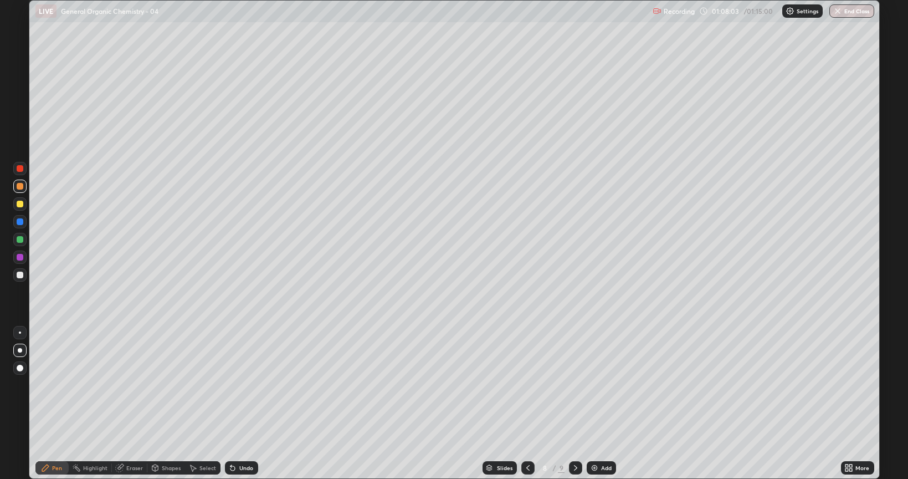
click at [591, 385] on img at bounding box center [594, 467] width 9 height 9
click at [22, 276] on div at bounding box center [20, 275] width 7 height 7
click at [21, 370] on div at bounding box center [20, 368] width 7 height 7
click at [19, 206] on div at bounding box center [20, 204] width 7 height 7
click at [20, 240] on div at bounding box center [20, 239] width 7 height 7
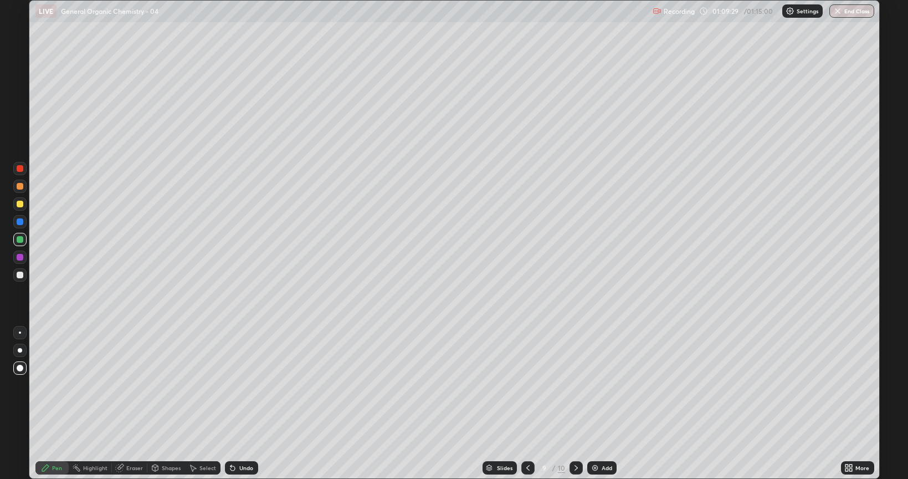
click at [19, 186] on div at bounding box center [20, 186] width 7 height 7
click at [19, 276] on div at bounding box center [20, 275] width 7 height 7
click at [135, 385] on div "Eraser" at bounding box center [134, 468] width 17 height 6
click at [58, 385] on div "Pen" at bounding box center [57, 468] width 10 height 6
click at [21, 242] on div at bounding box center [20, 239] width 7 height 7
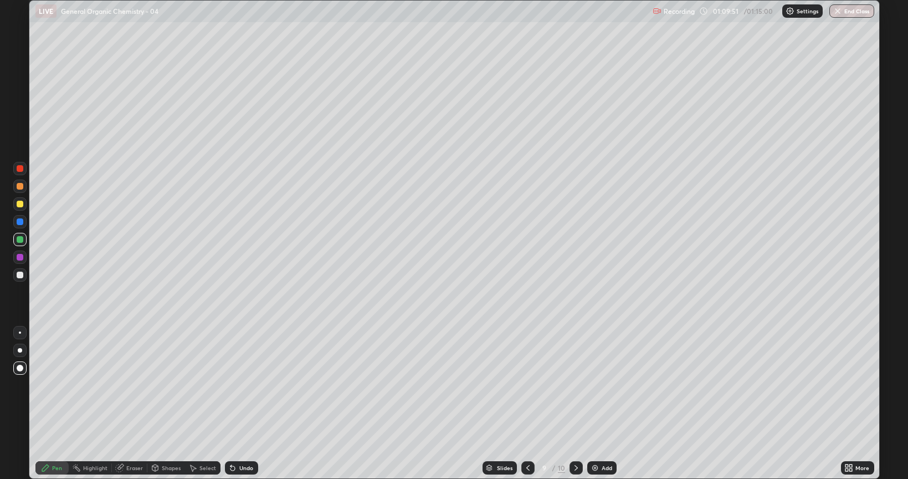
click at [18, 187] on div at bounding box center [20, 186] width 7 height 7
click at [592, 385] on img at bounding box center [595, 467] width 9 height 9
click at [18, 275] on div at bounding box center [20, 275] width 7 height 7
click at [17, 202] on div at bounding box center [20, 204] width 7 height 7
click at [17, 240] on div at bounding box center [20, 239] width 7 height 7
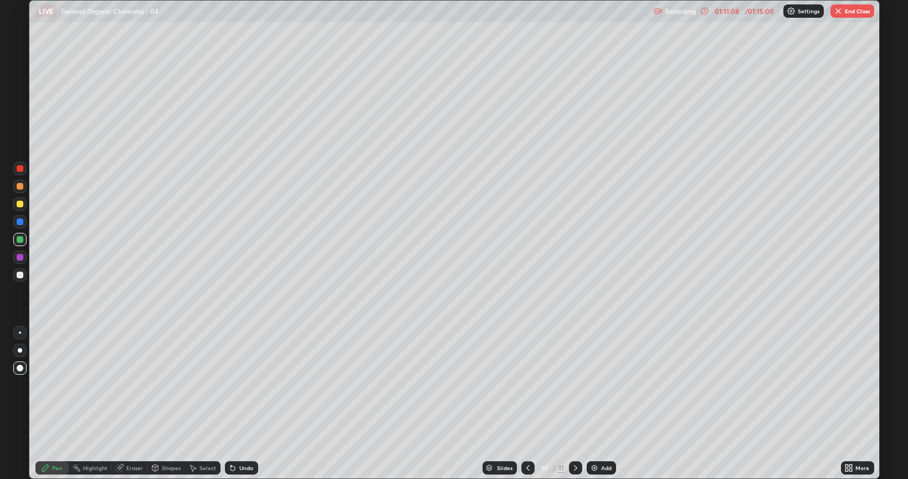
click at [19, 275] on div at bounding box center [20, 275] width 7 height 7
click at [167, 385] on div "Shapes" at bounding box center [171, 468] width 19 height 6
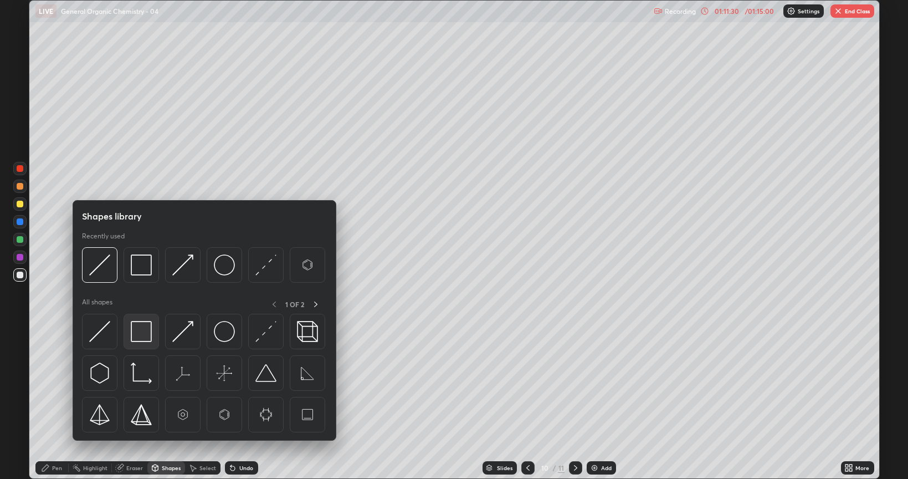
click at [143, 328] on img at bounding box center [141, 331] width 21 height 21
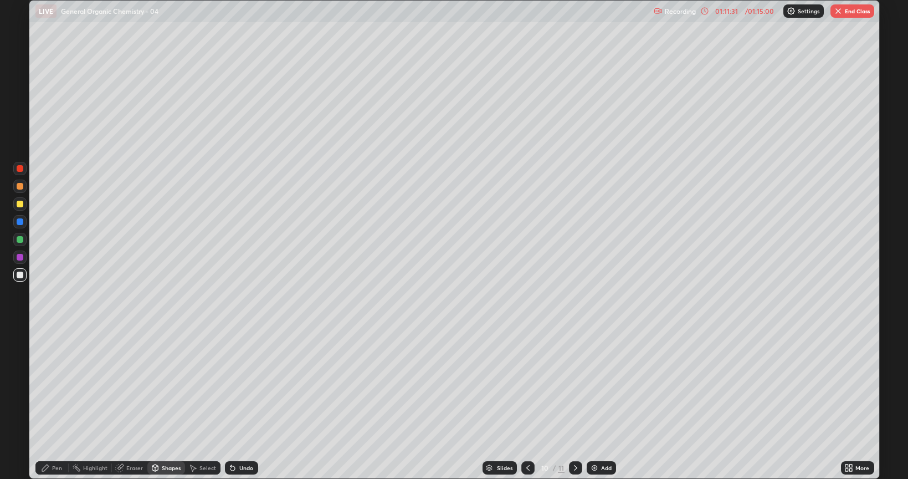
click at [21, 190] on div at bounding box center [19, 186] width 13 height 13
click at [592, 385] on img at bounding box center [594, 467] width 9 height 9
click at [58, 385] on div "Pen" at bounding box center [57, 468] width 10 height 6
click at [18, 273] on div at bounding box center [20, 275] width 7 height 7
click at [526, 385] on icon at bounding box center [528, 467] width 9 height 9
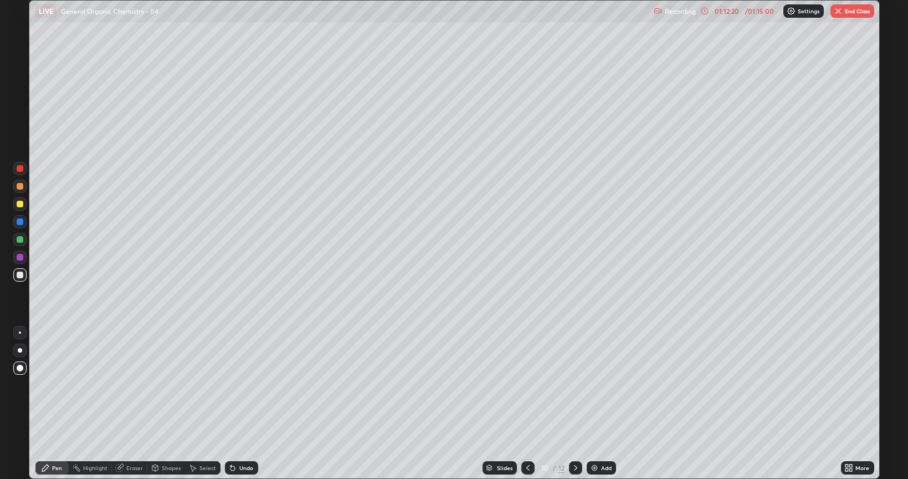
click at [527, 385] on icon at bounding box center [528, 467] width 9 height 9
click at [21, 223] on div at bounding box center [20, 221] width 7 height 7
click at [569, 385] on div at bounding box center [575, 467] width 13 height 13
click at [573, 385] on icon at bounding box center [575, 467] width 9 height 9
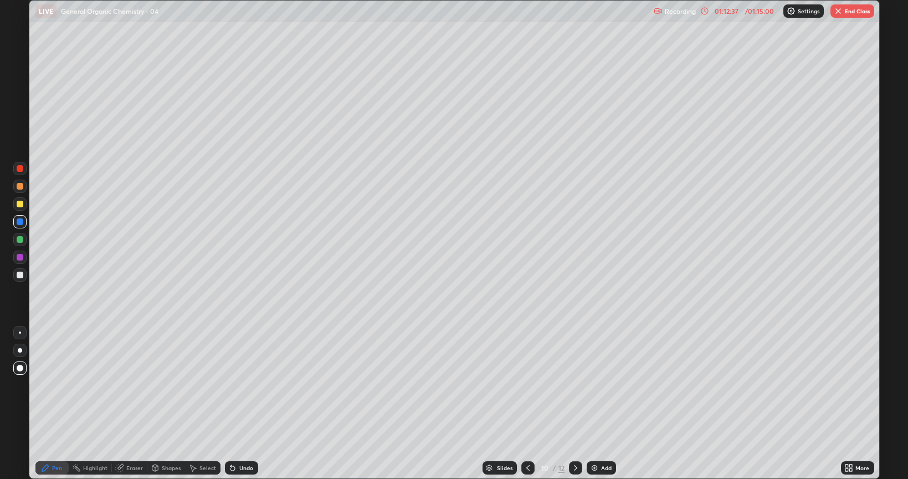
click at [527, 385] on icon at bounding box center [528, 467] width 9 height 9
click at [18, 186] on div at bounding box center [20, 186] width 7 height 7
click at [17, 219] on div at bounding box center [20, 221] width 7 height 7
click at [19, 239] on div at bounding box center [20, 239] width 7 height 7
click at [17, 257] on div at bounding box center [20, 257] width 7 height 7
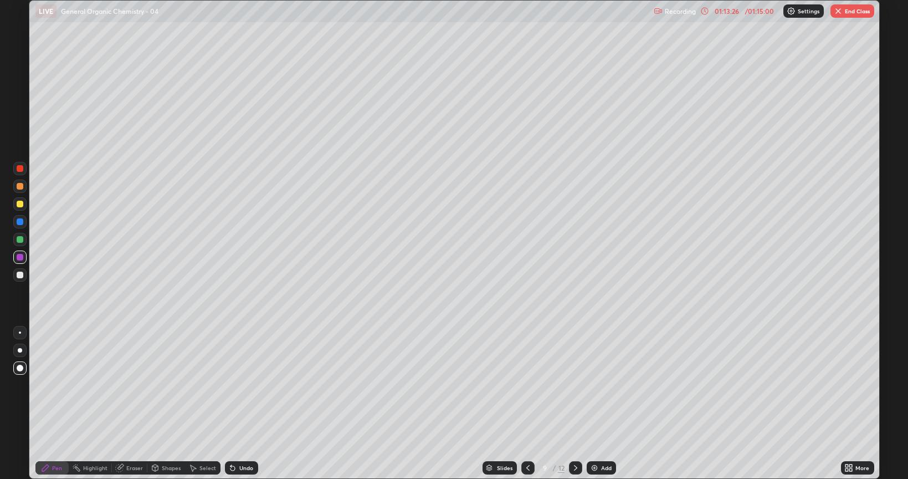
click at [16, 238] on div at bounding box center [19, 239] width 13 height 13
click at [277, 385] on div "Slides 9 / 12 Add" at bounding box center [549, 468] width 583 height 22
click at [575, 385] on icon at bounding box center [575, 467] width 9 height 9
click at [858, 4] on button "End Class" at bounding box center [853, 10] width 44 height 13
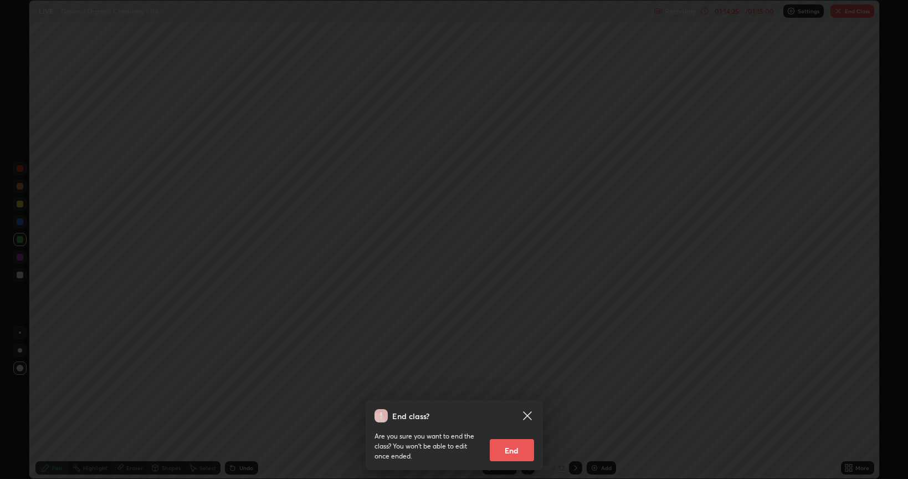
click at [509, 385] on button "End" at bounding box center [512, 450] width 44 height 22
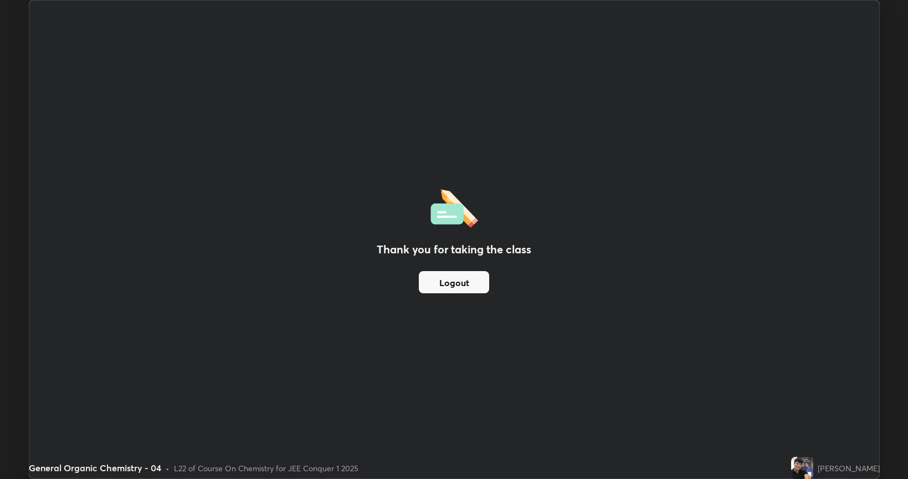
click at [459, 272] on button "Logout" at bounding box center [454, 282] width 70 height 22
click at [432, 274] on button "Logout" at bounding box center [454, 282] width 70 height 22
